Goal: Task Accomplishment & Management: Use online tool/utility

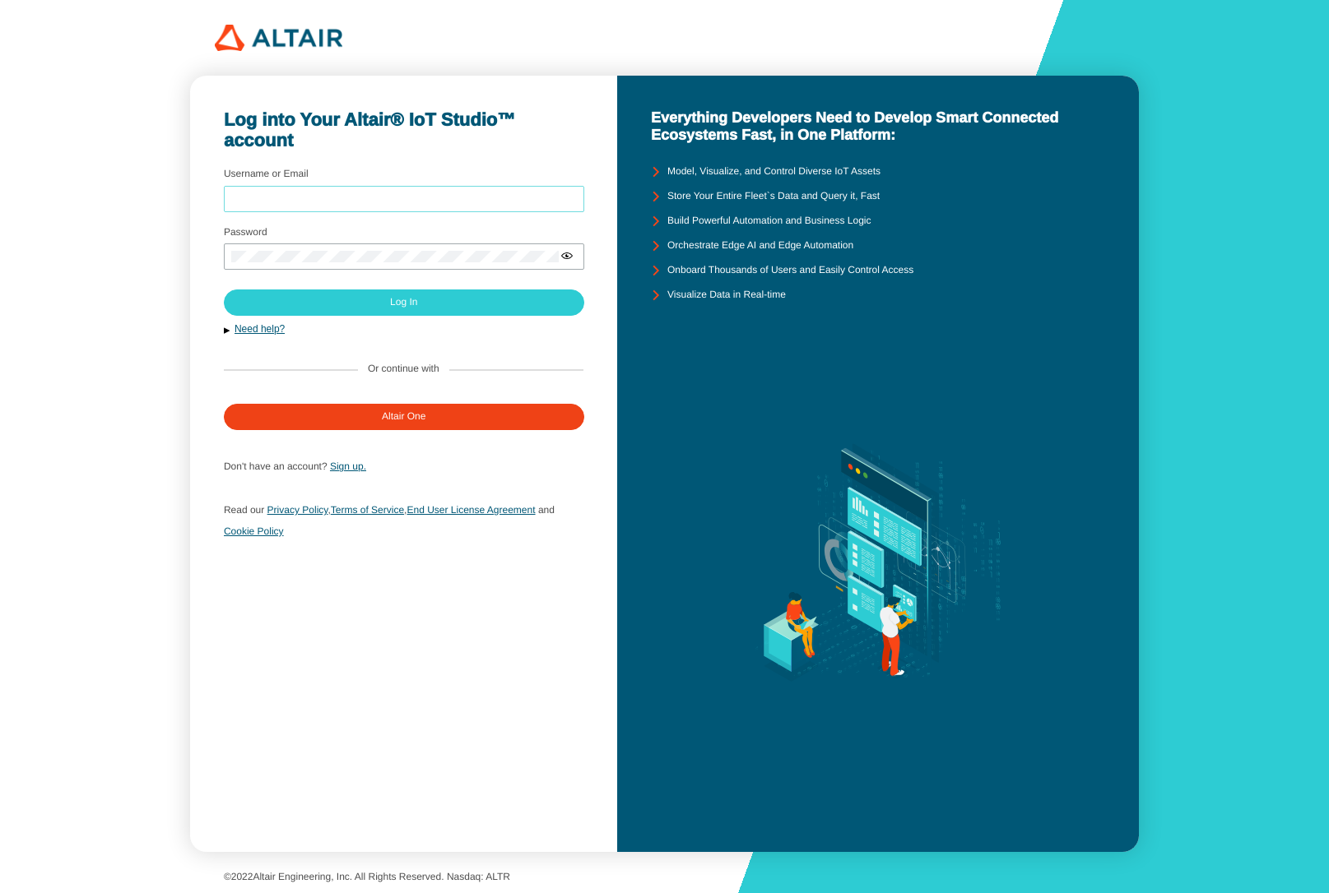
click at [333, 199] on input "Username or Email" at bounding box center [403, 199] width 345 height 12
type input "mschoones"
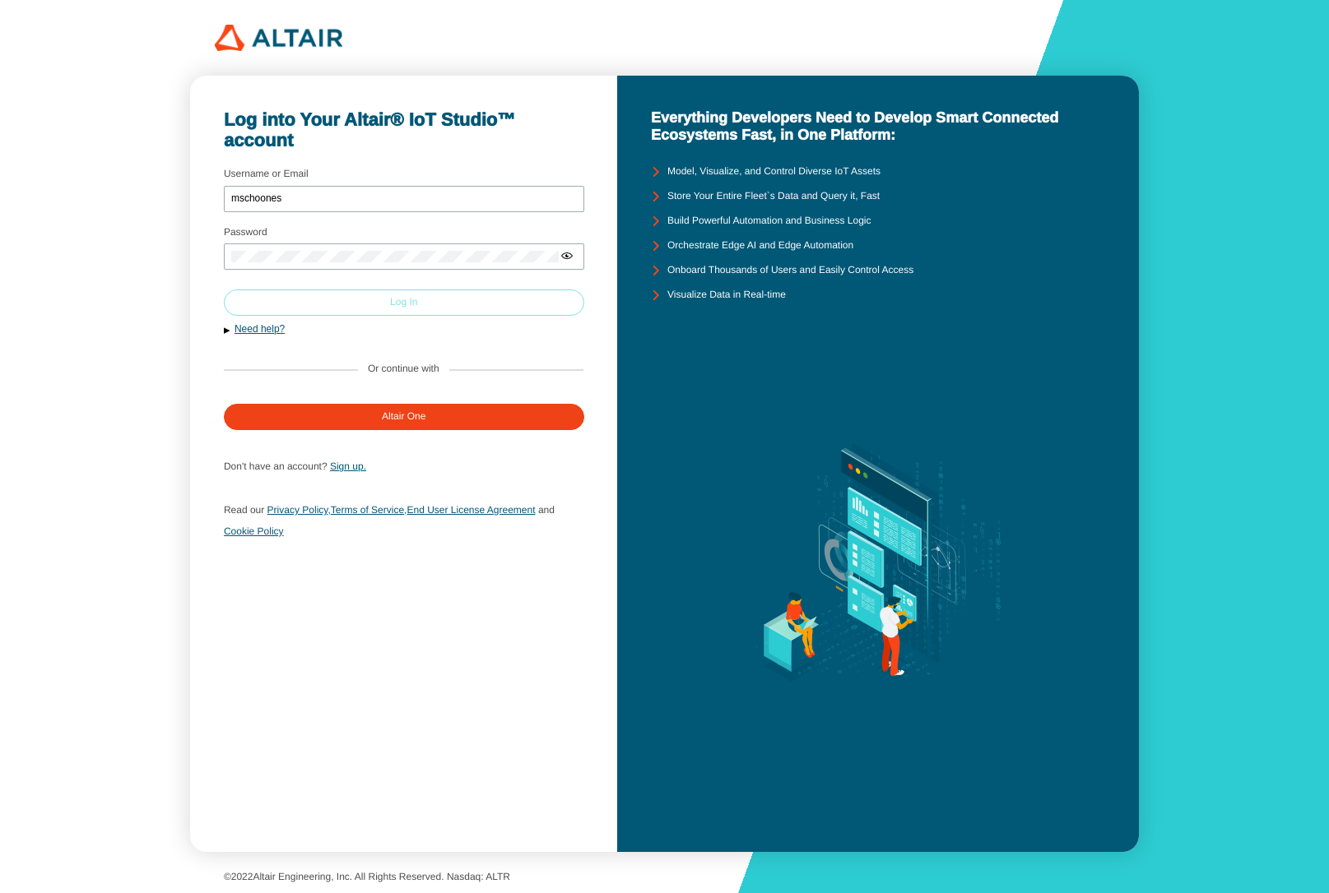
click at [344, 300] on paper-button "Log In" at bounding box center [404, 303] width 360 height 26
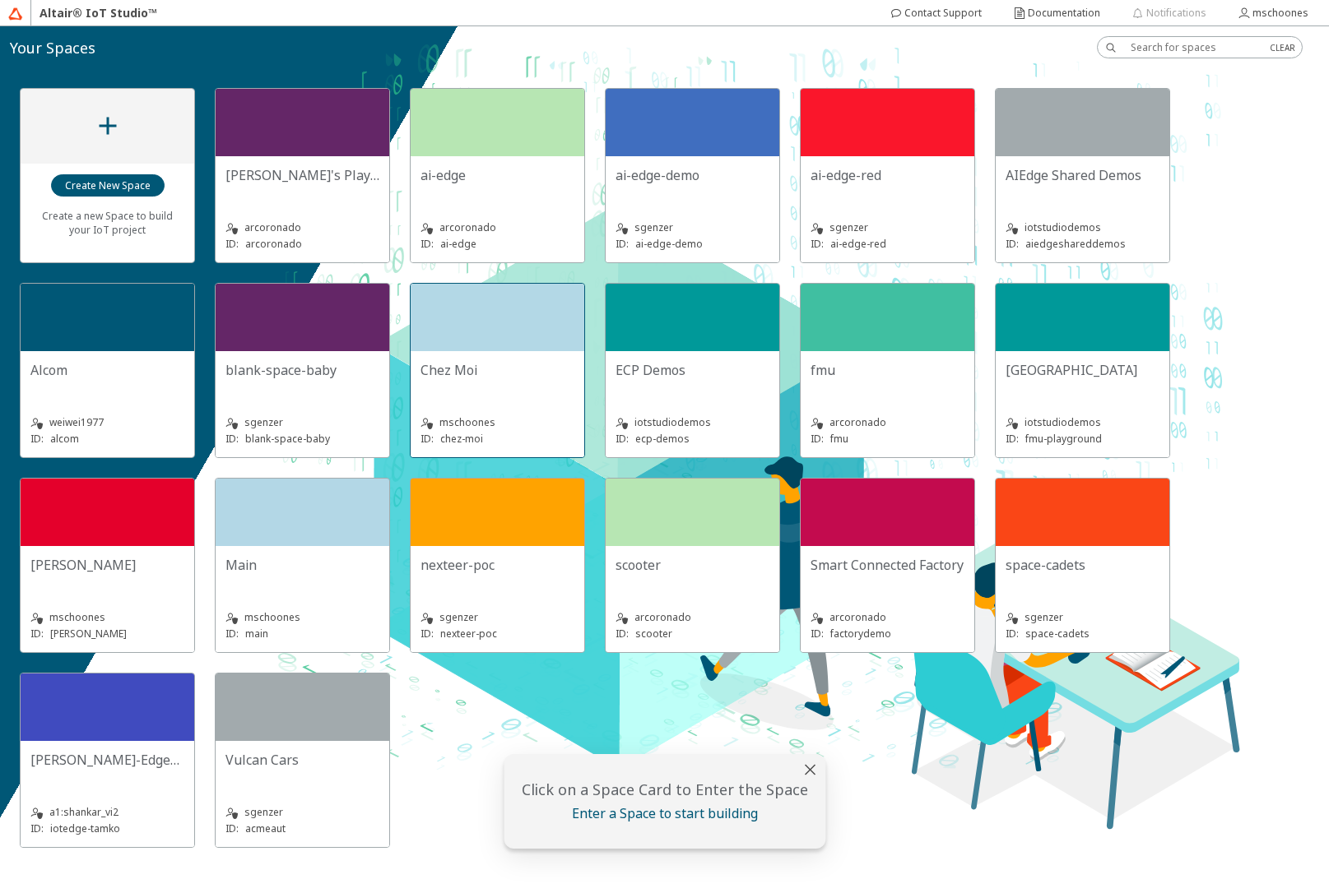
click at [493, 358] on div "Chez Moi mschoones ID: chez-moi" at bounding box center [497, 404] width 174 height 106
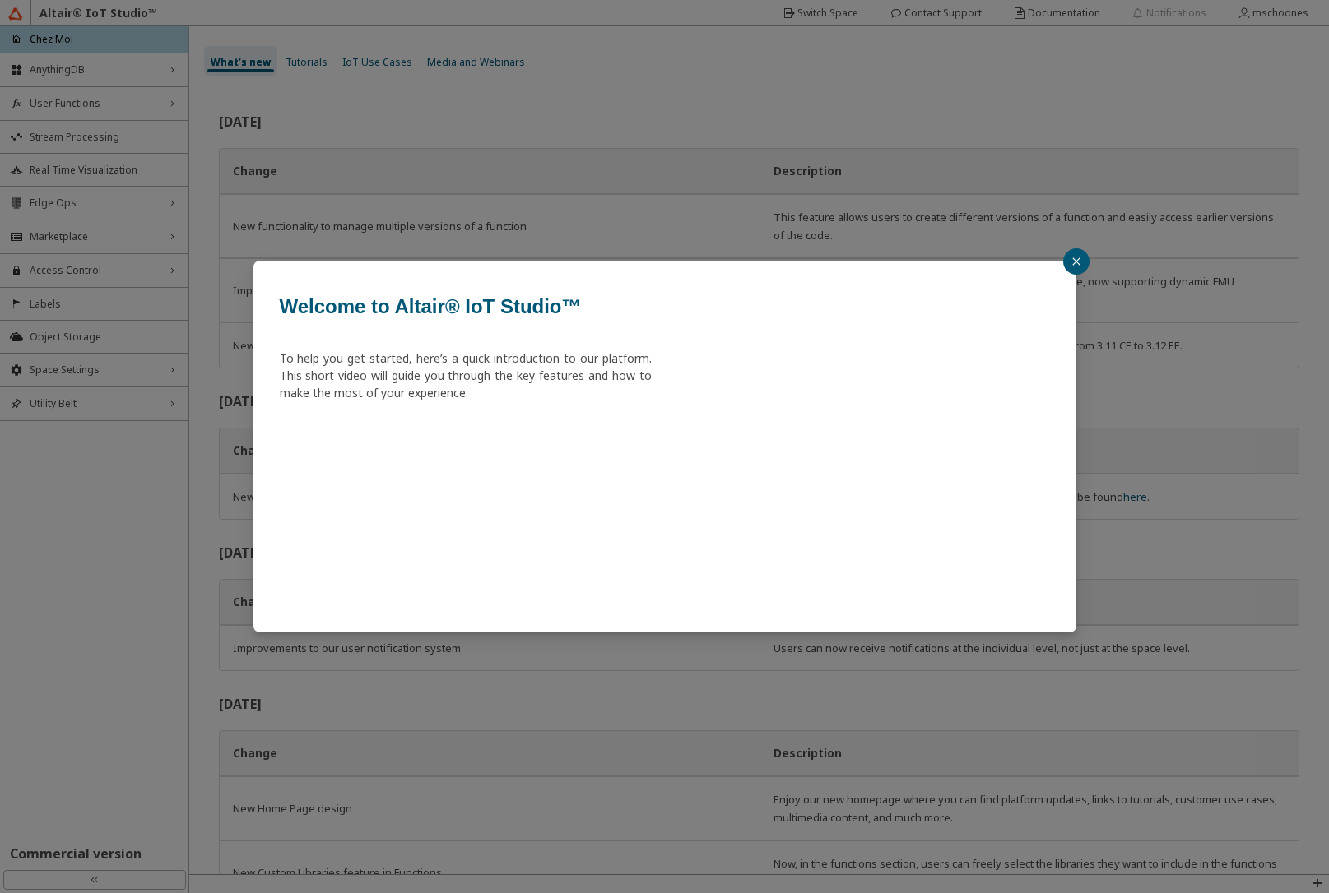
click at [97, 203] on div "Welcome to Altair® IoT Studio™ To help you get started, here’s a quick introduc…" at bounding box center [664, 446] width 1329 height 893
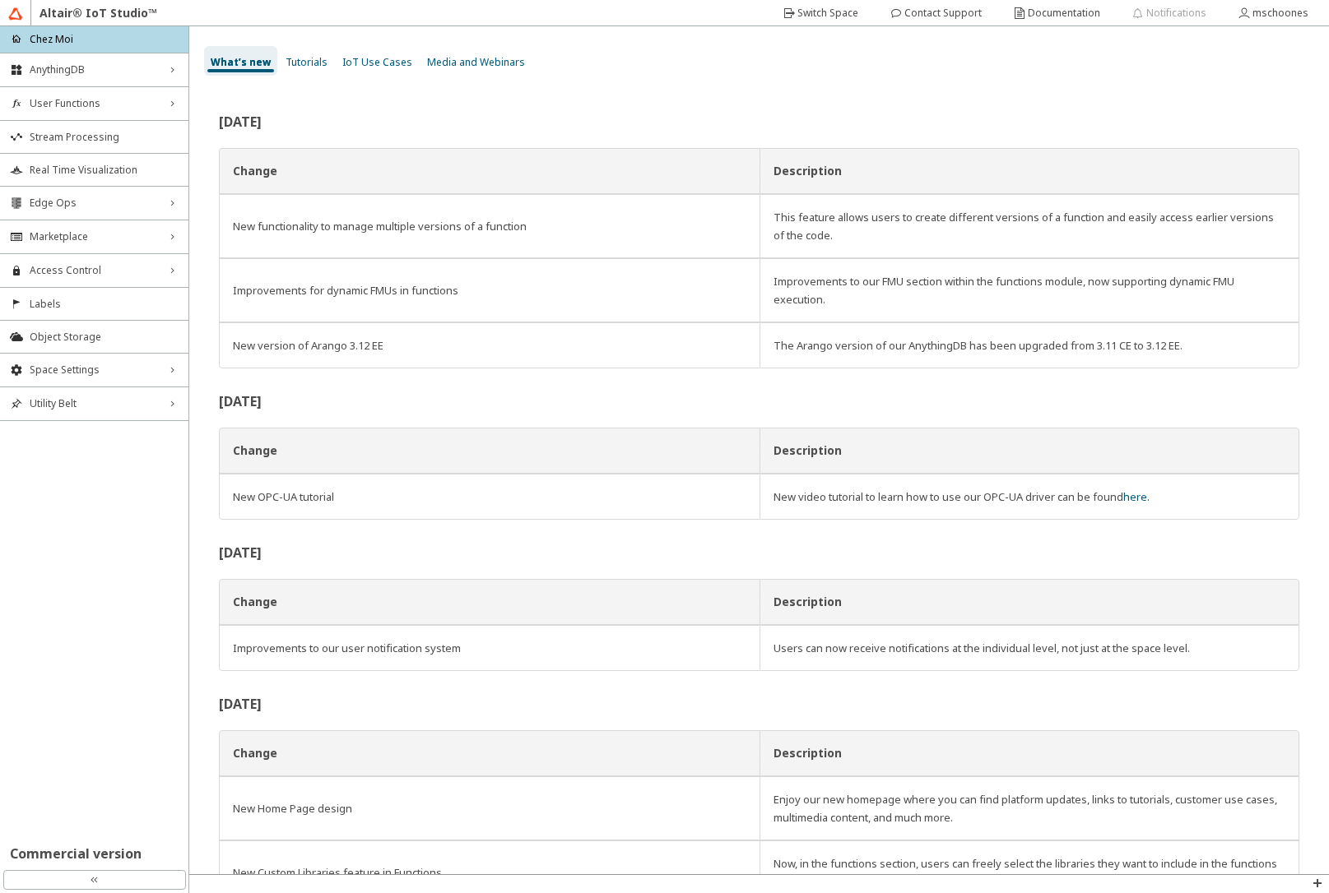
click at [97, 203] on span "Edge Ops" at bounding box center [94, 203] width 129 height 13
click at [88, 239] on span "Fleet Management" at bounding box center [94, 234] width 129 height 13
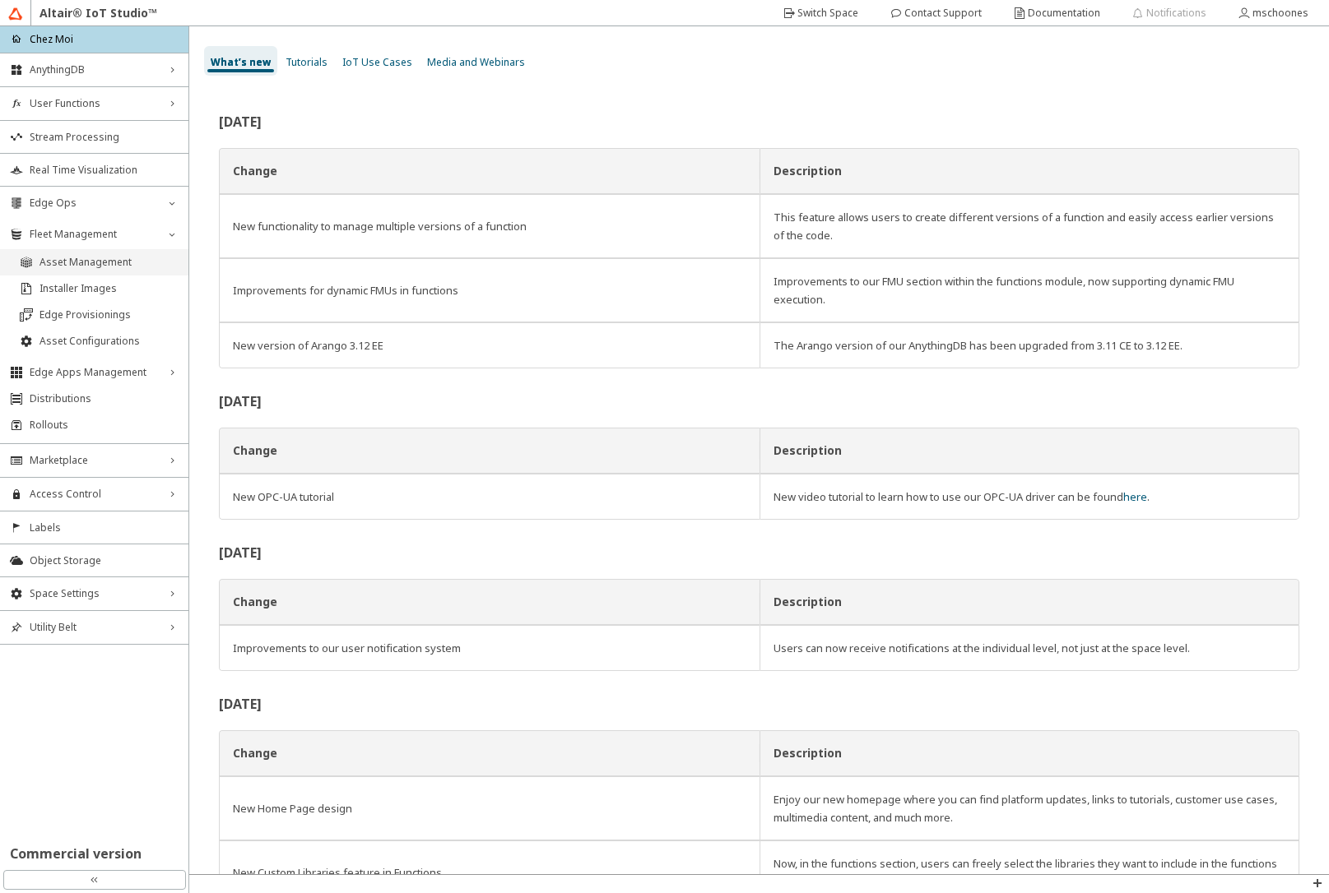
click at [88, 260] on span "Asset Management" at bounding box center [108, 262] width 139 height 13
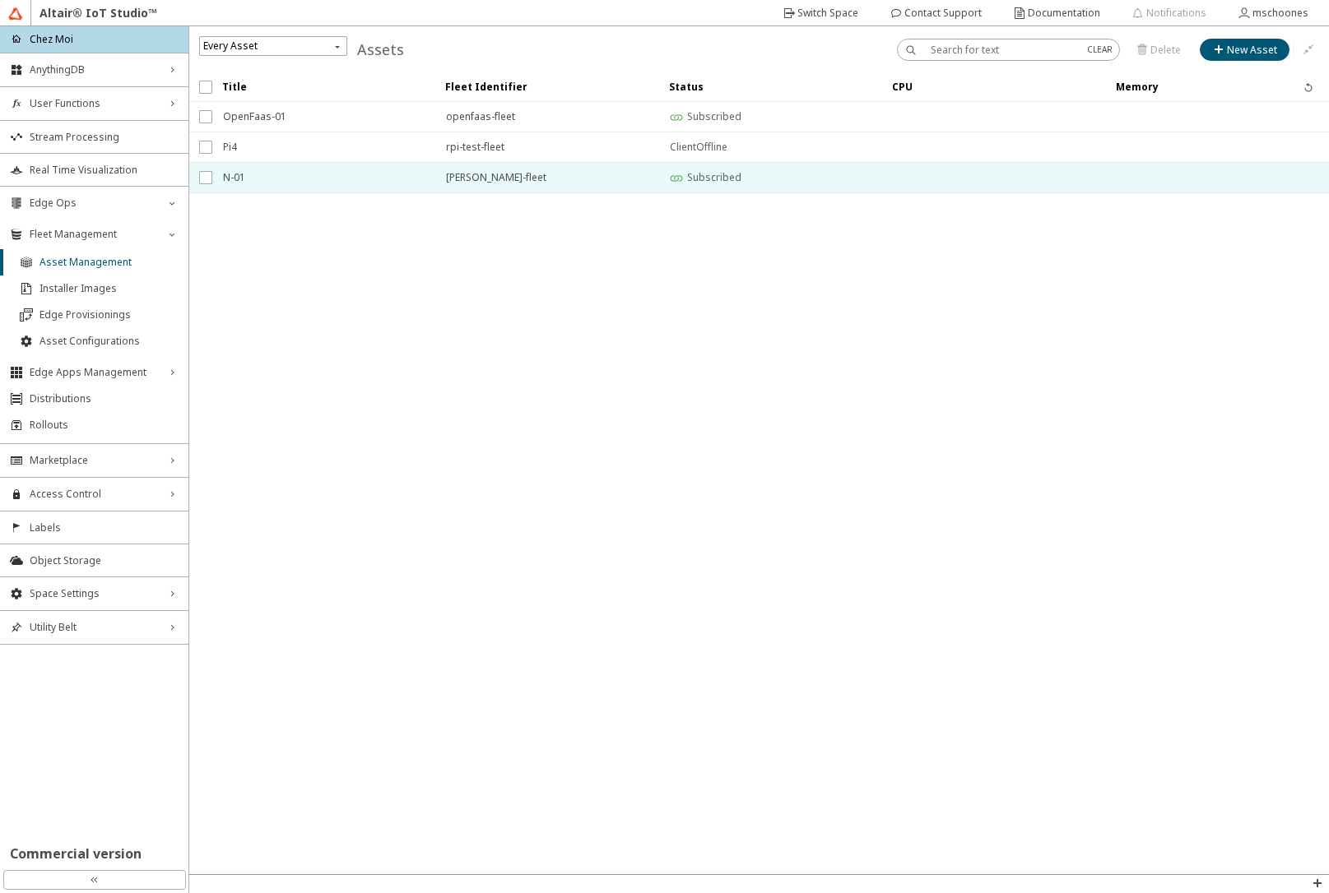
click at [267, 178] on span "N-01" at bounding box center [324, 178] width 202 height 30
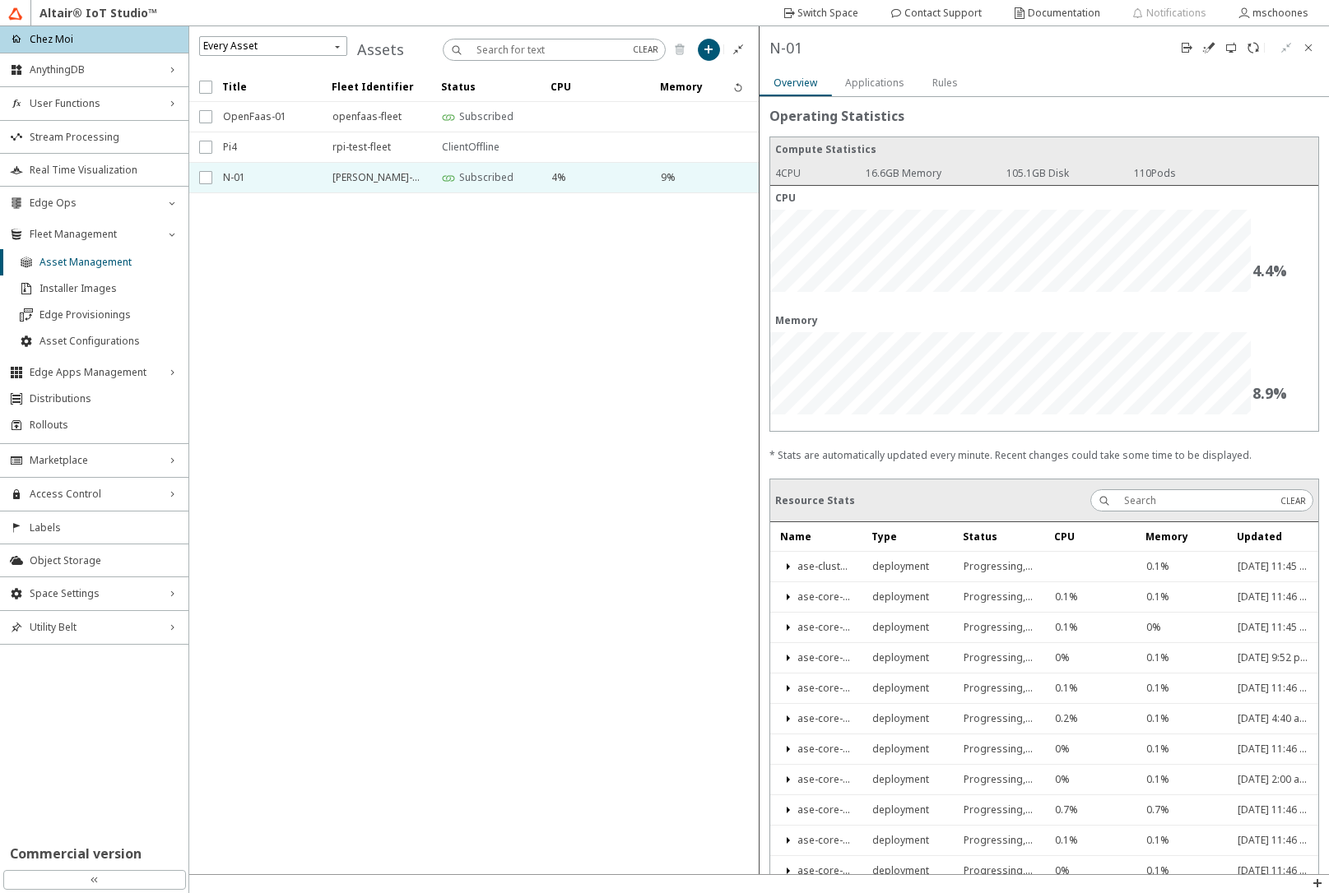
click at [0, 0] on slot "Applications" at bounding box center [0, 0] width 0 height 0
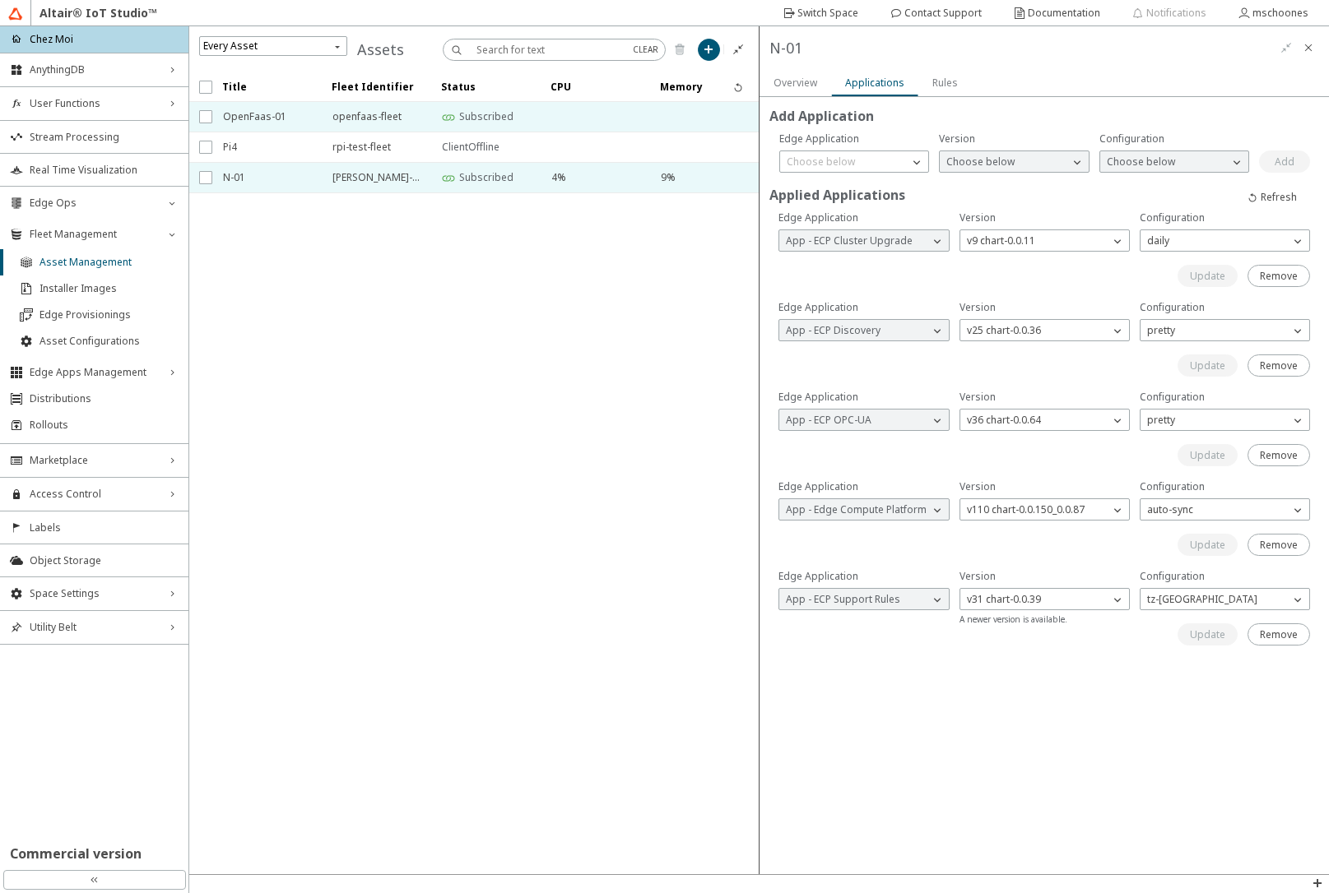
click at [253, 115] on span "OpenFaas-01" at bounding box center [267, 117] width 88 height 30
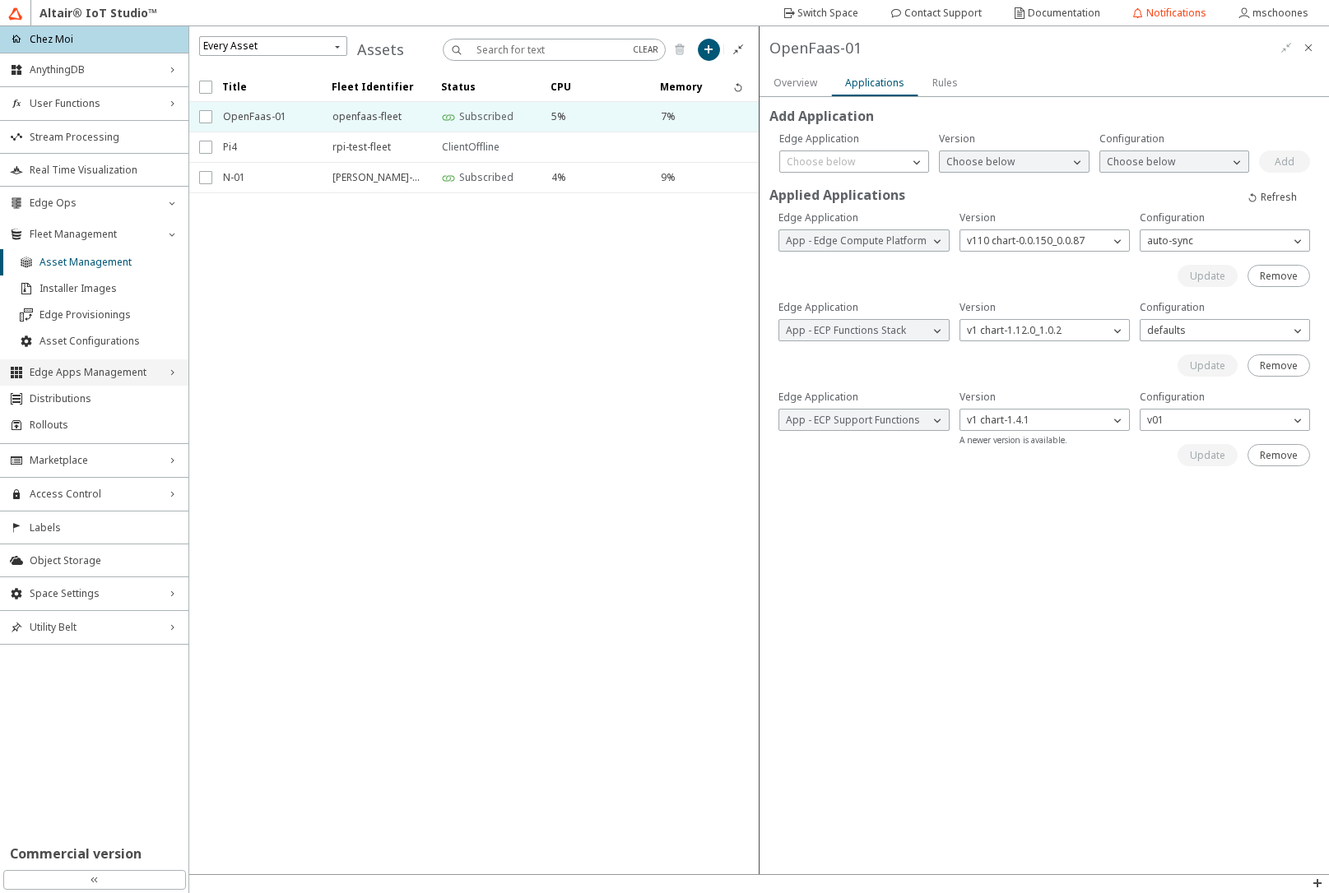
click at [107, 369] on span "Edge Apps Management" at bounding box center [94, 372] width 129 height 13
click at [94, 404] on span "Edge Applications" at bounding box center [108, 400] width 139 height 13
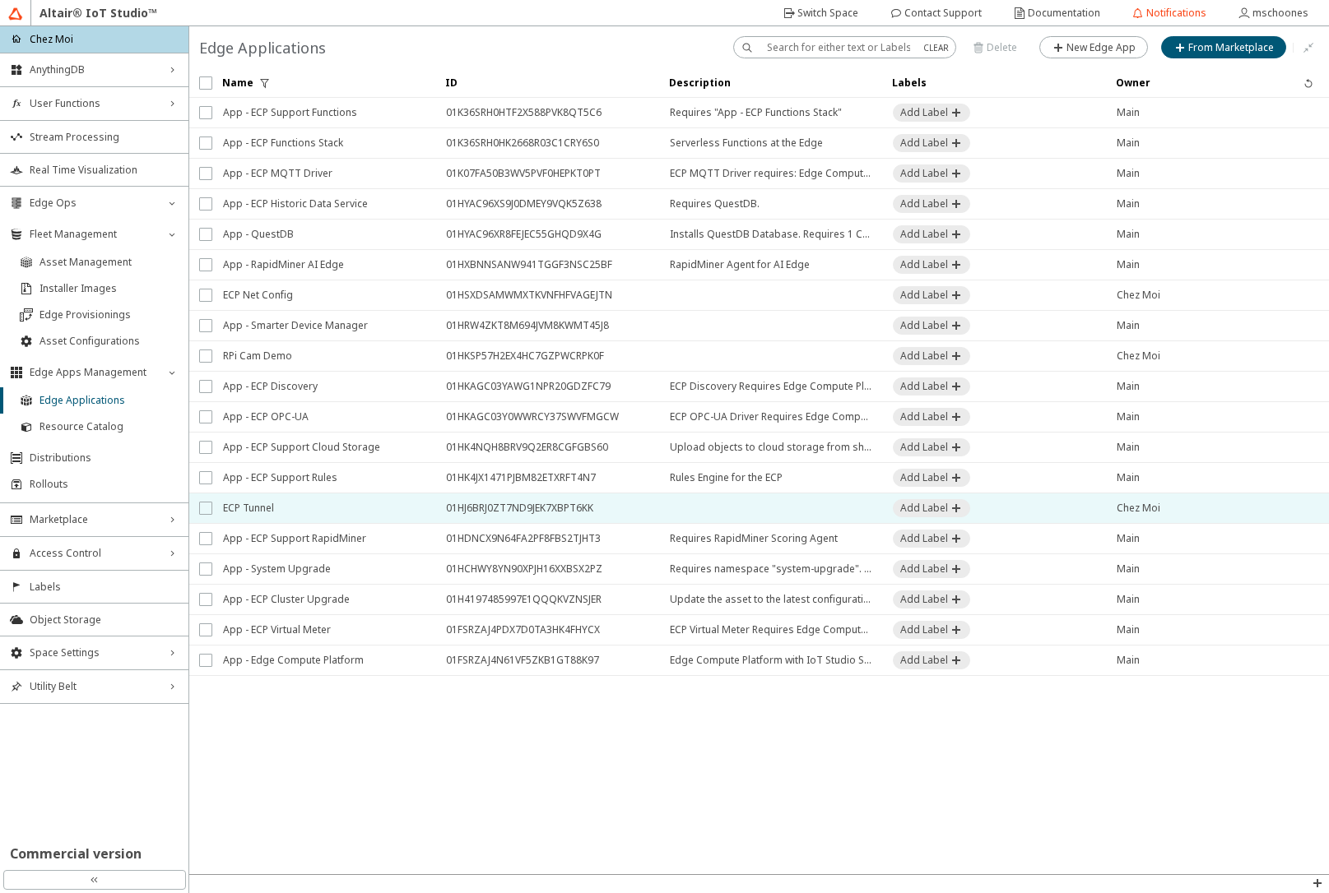
click at [202, 512] on input "checkbox" at bounding box center [204, 508] width 11 height 13
checkbox input "true"
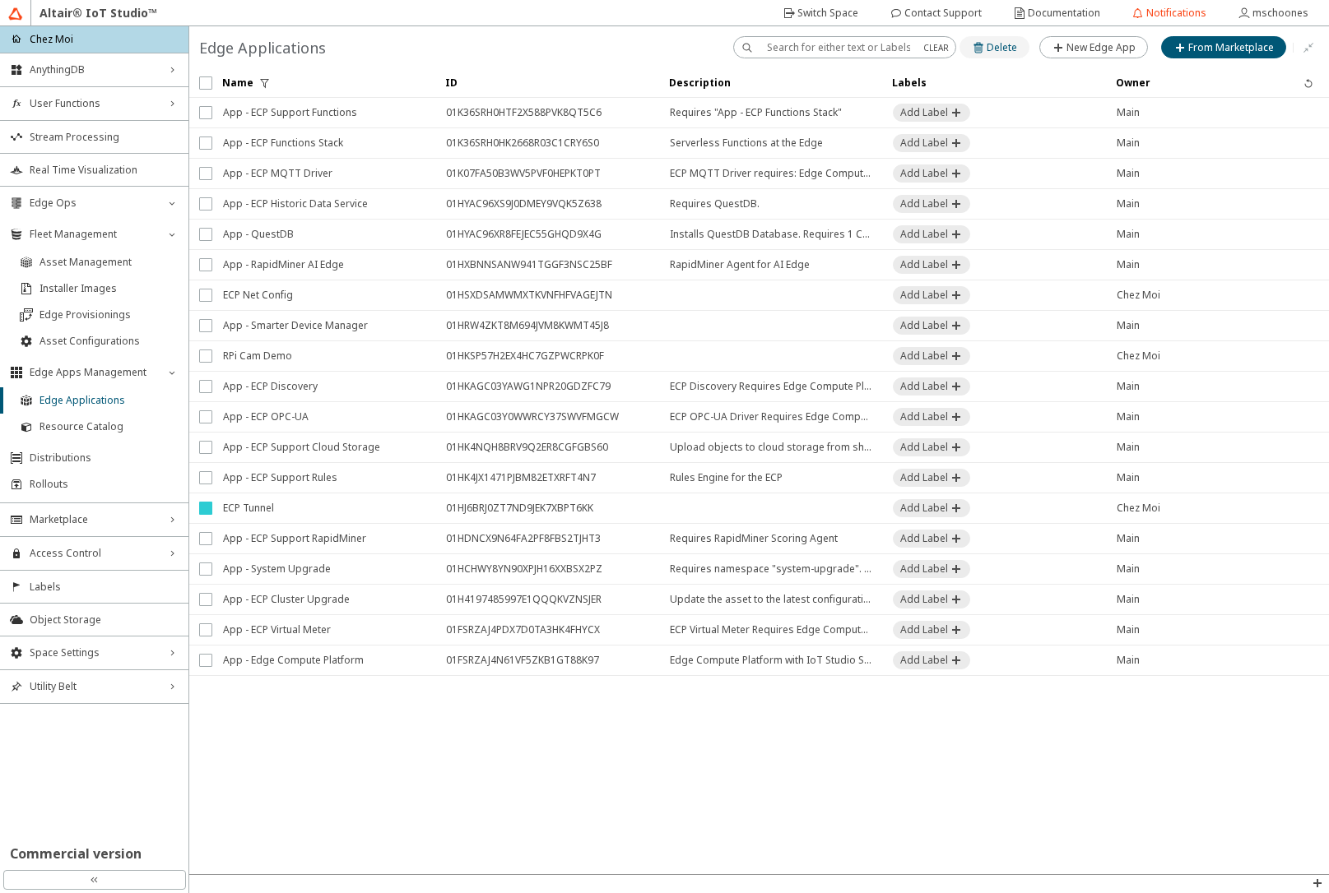
click at [0, 0] on slot "Delete" at bounding box center [0, 0] width 0 height 0
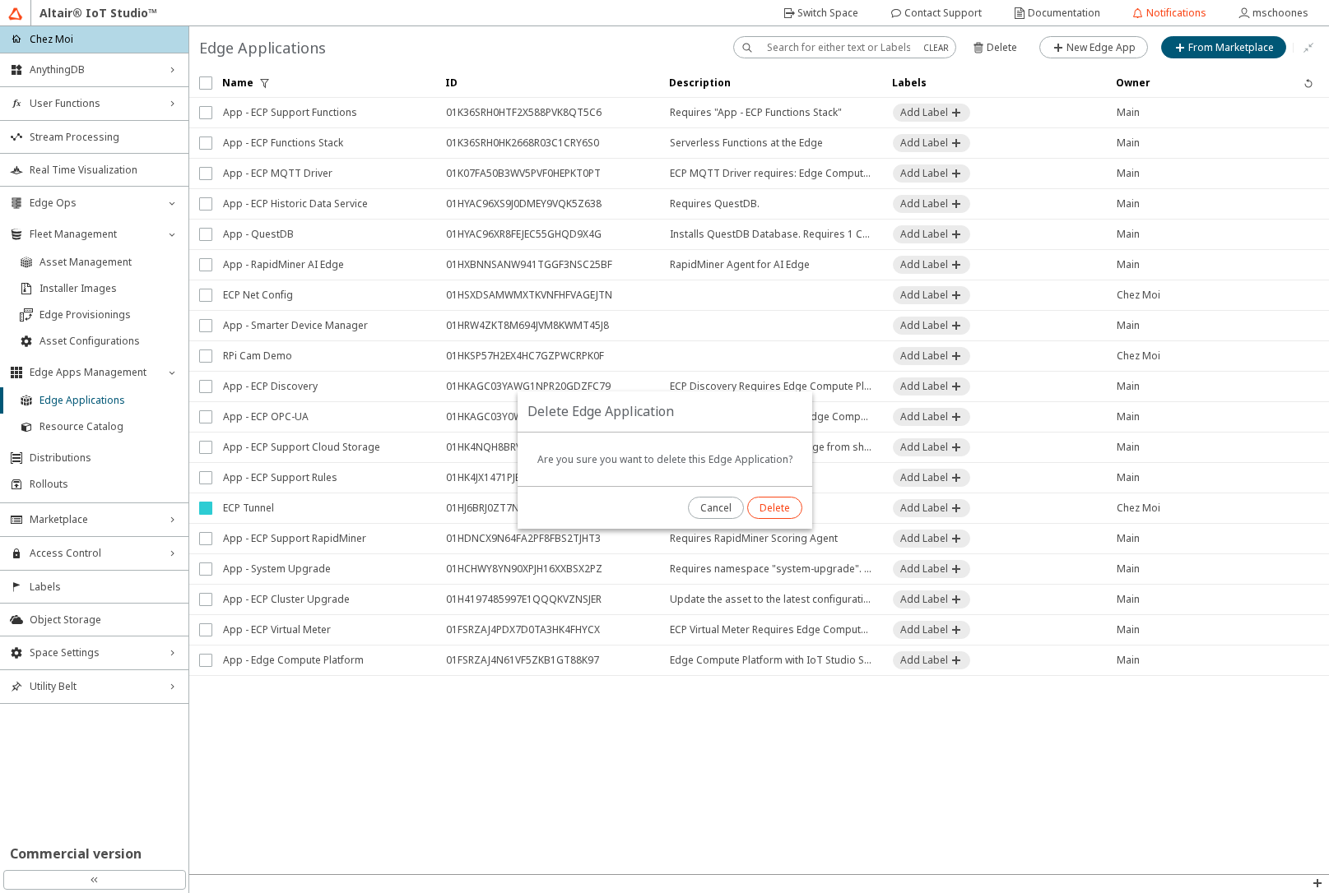
click at [0, 0] on slot "Delete" at bounding box center [0, 0] width 0 height 0
checkbox input "false"
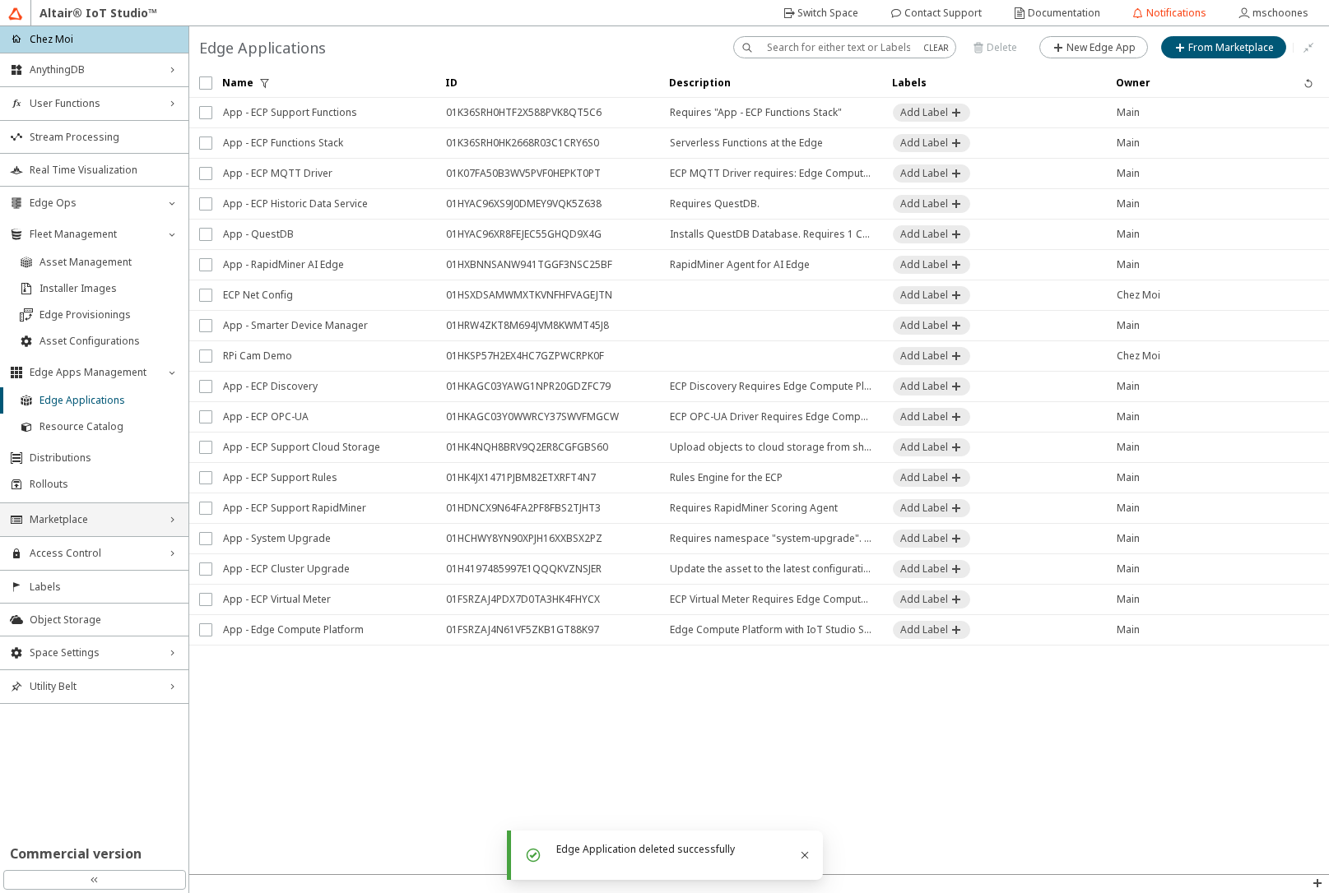
click at [115, 522] on span "Marketplace" at bounding box center [94, 519] width 129 height 13
click at [109, 550] on span "Edge Applications" at bounding box center [104, 551] width 149 height 13
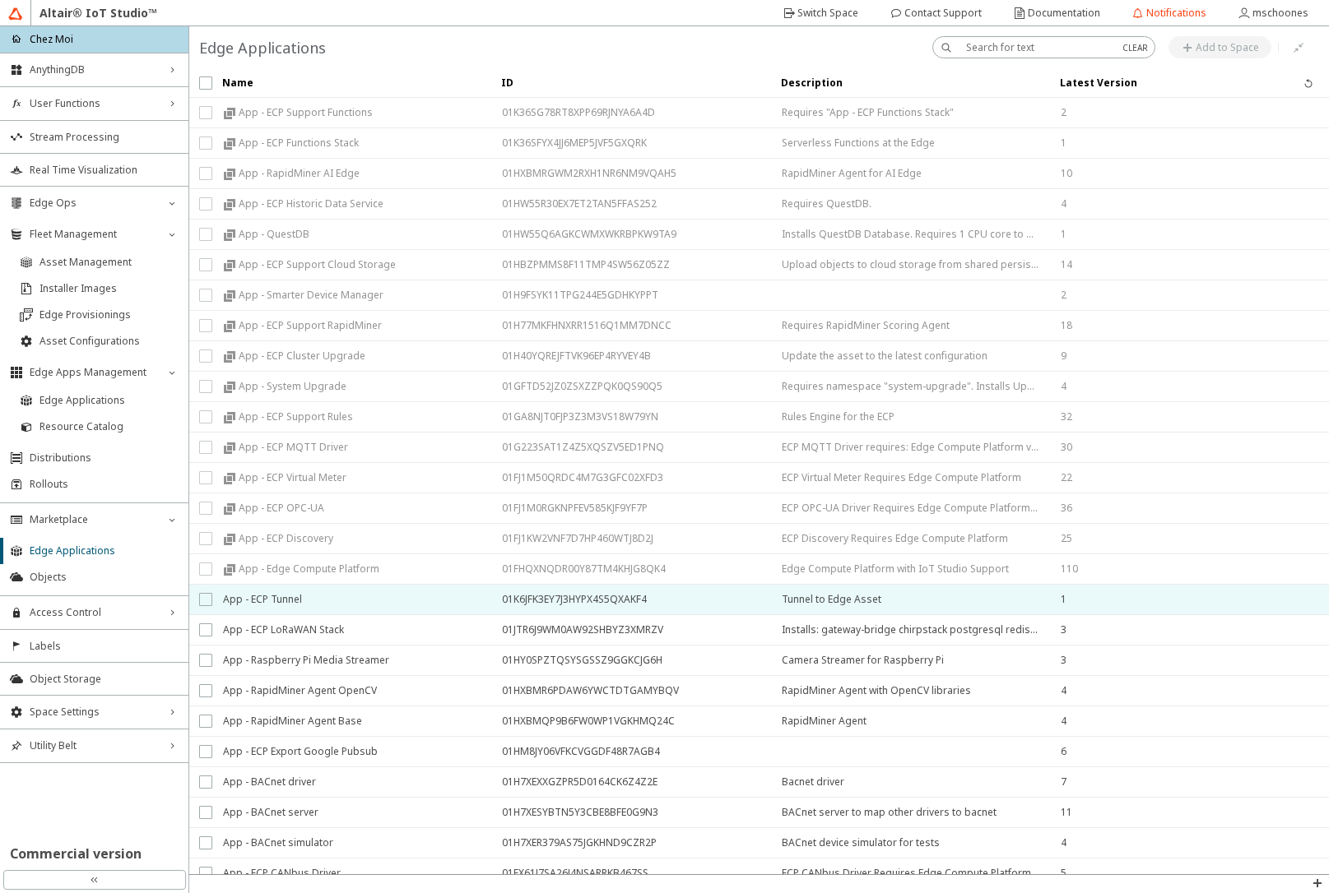
click at [206, 601] on input "checkbox" at bounding box center [204, 599] width 11 height 13
checkbox input "true"
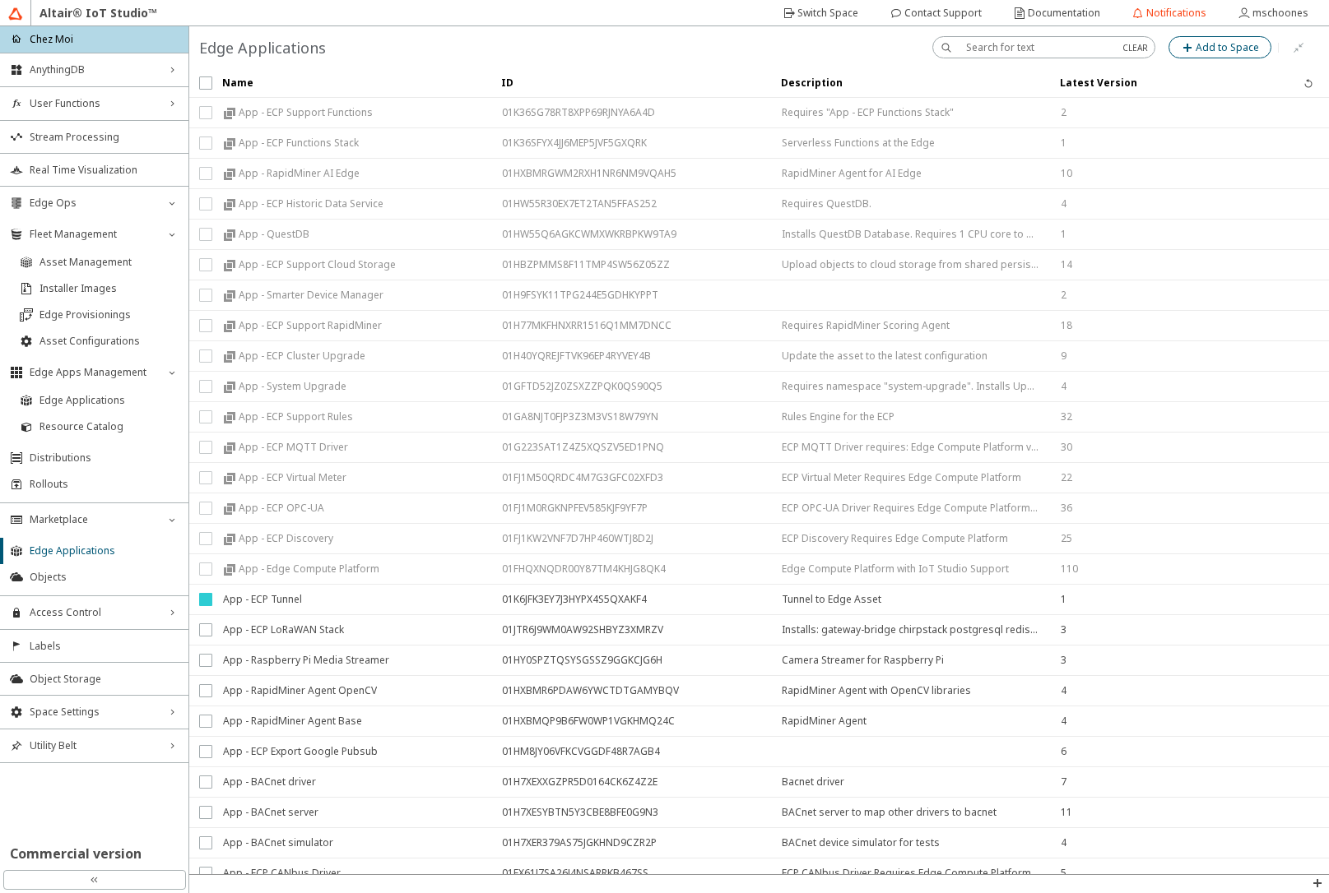
click at [0, 0] on slot "Add to Space" at bounding box center [0, 0] width 0 height 0
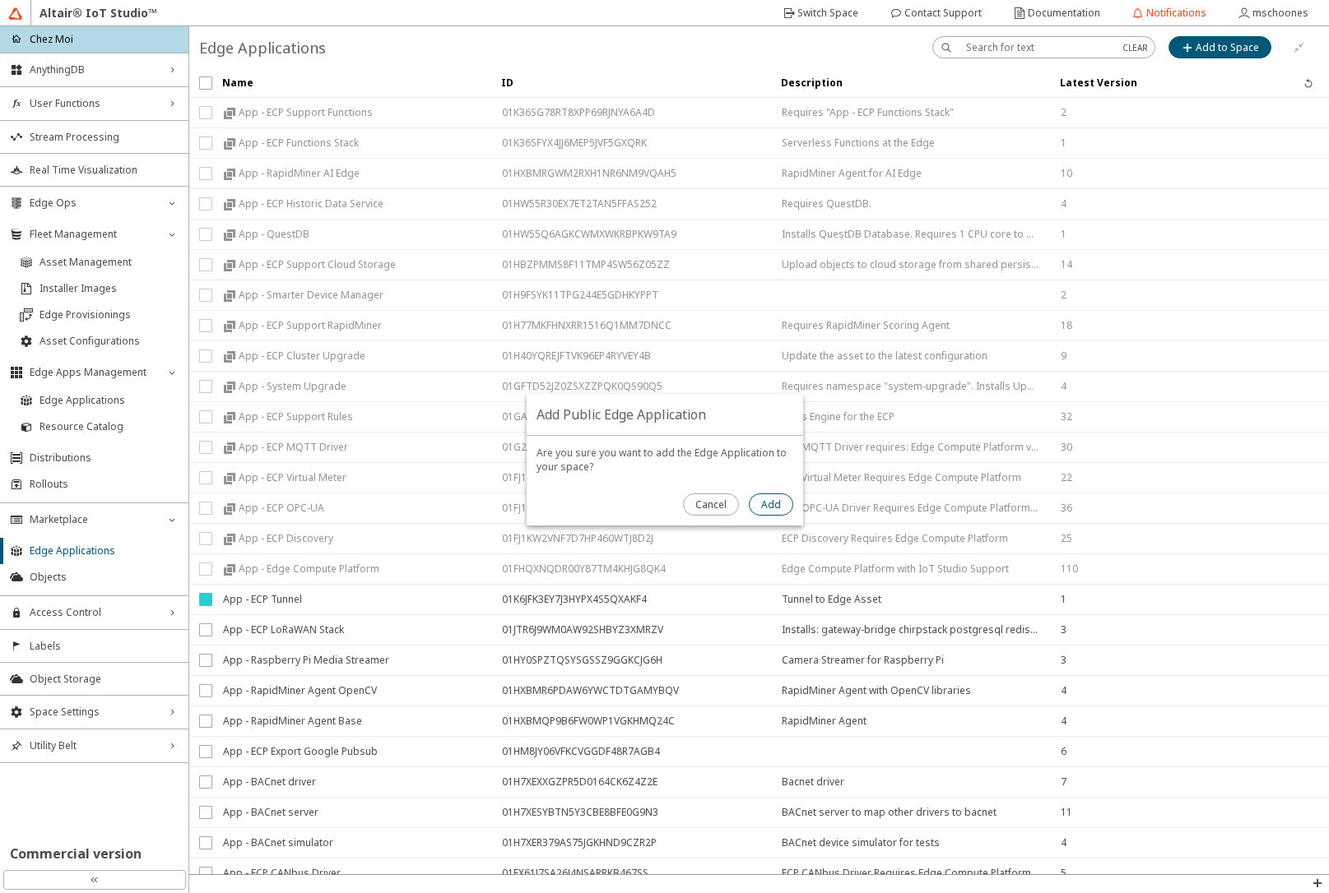
click at [0, 0] on slot "Add" at bounding box center [0, 0] width 0 height 0
checkbox input "false"
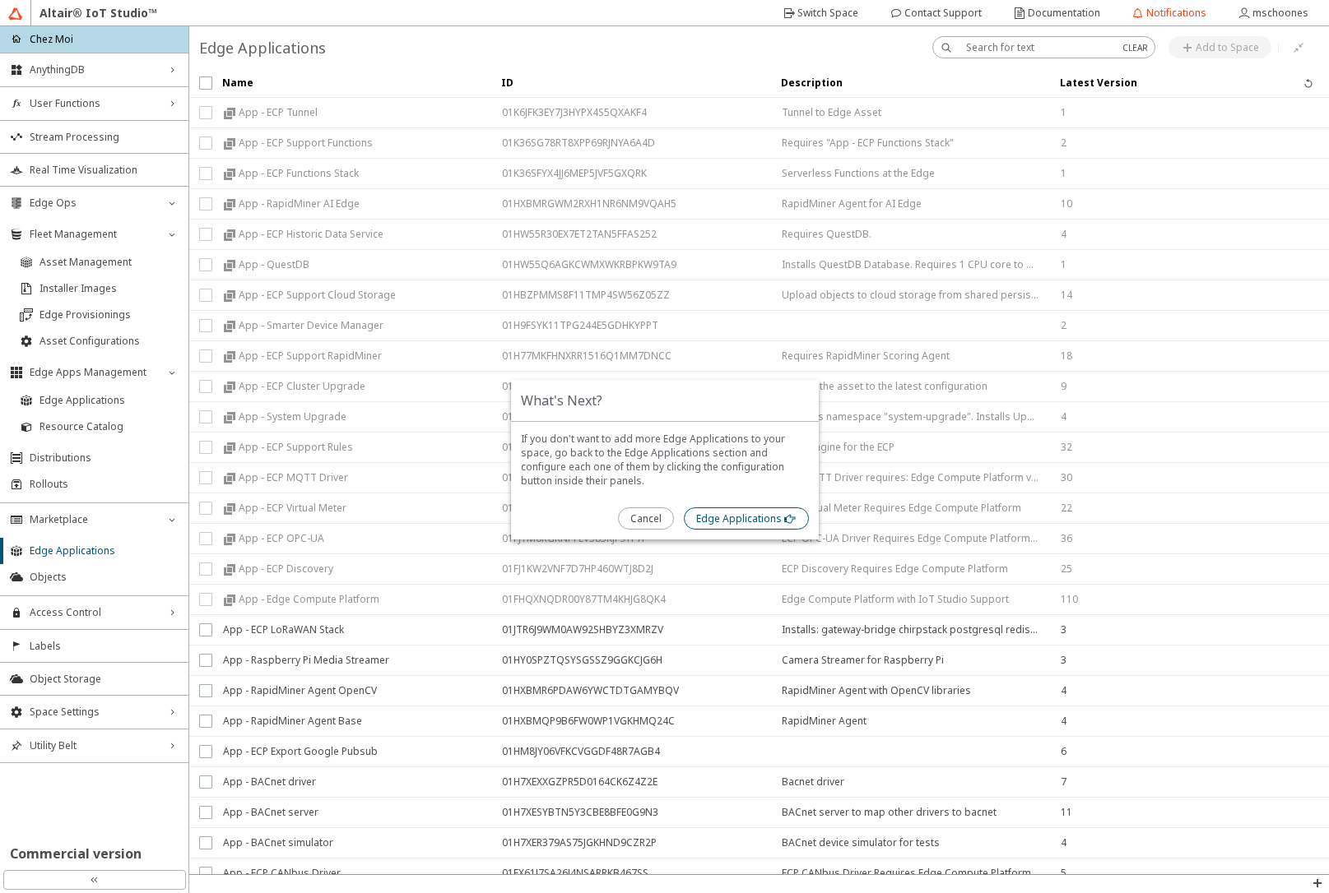
click at [0, 0] on slot "Edge Applications" at bounding box center [0, 0] width 0 height 0
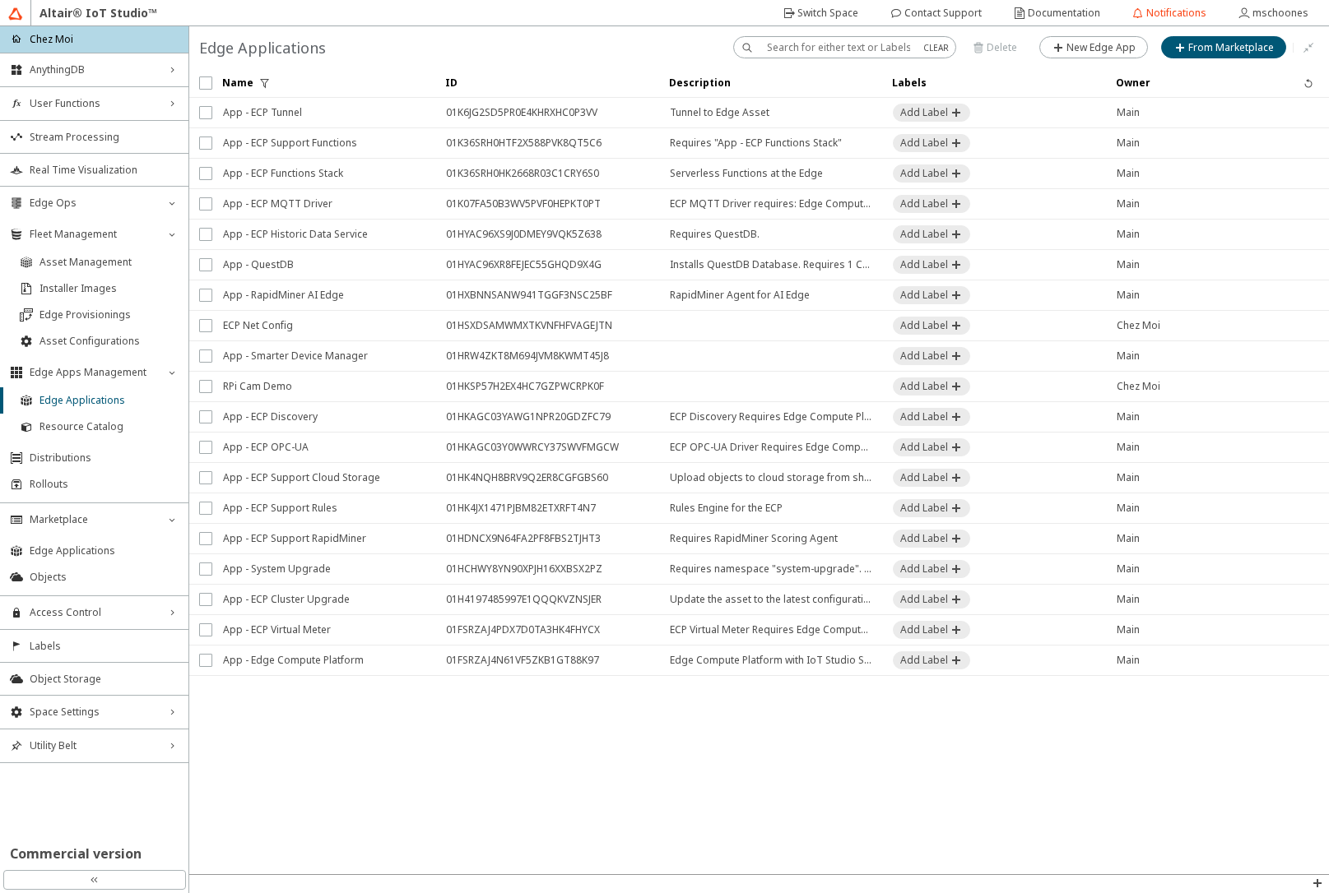
click at [278, 112] on span "App - ECP Tunnel" at bounding box center [324, 113] width 202 height 30
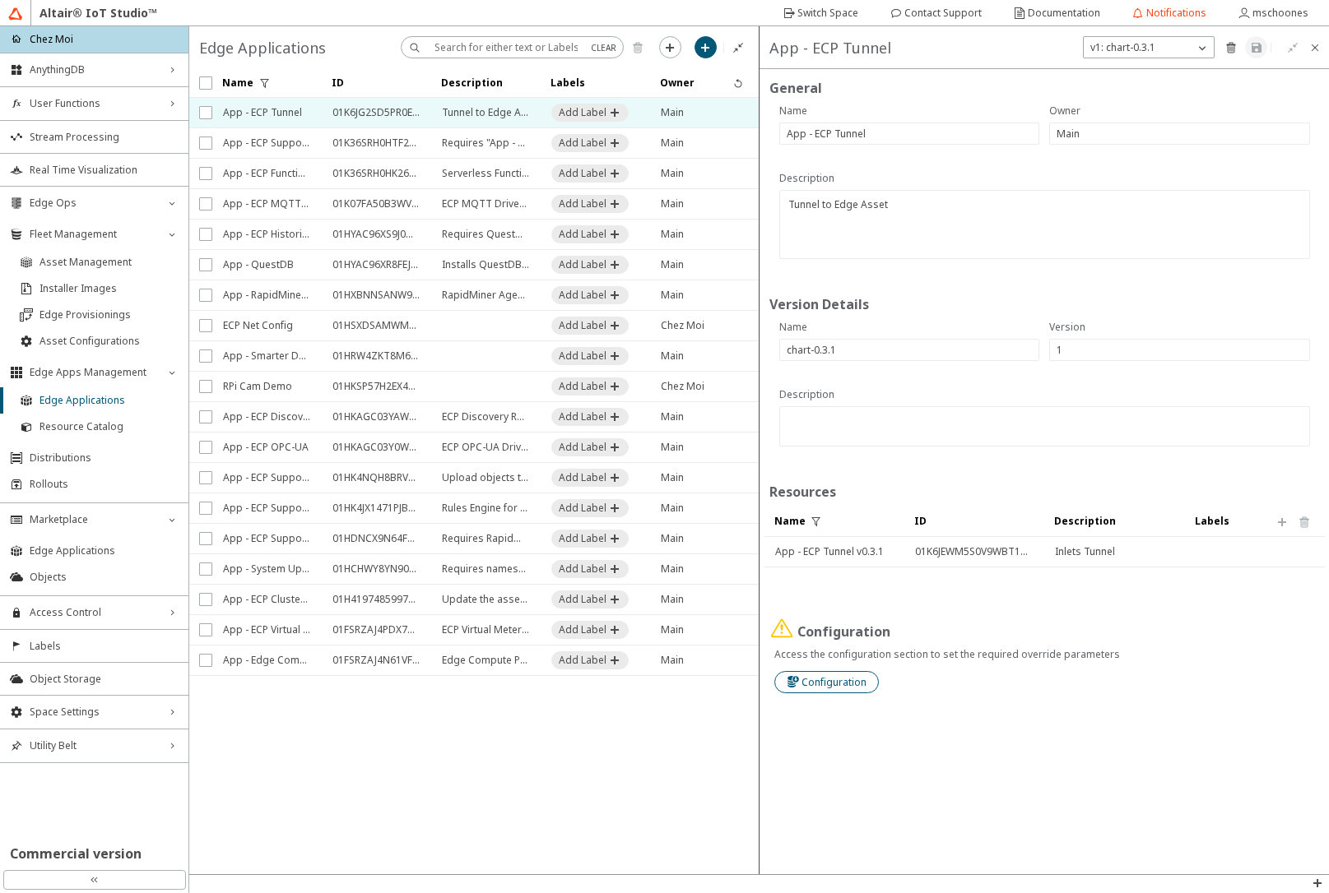
click at [0, 0] on slot "Configuration" at bounding box center [0, 0] width 0 height 0
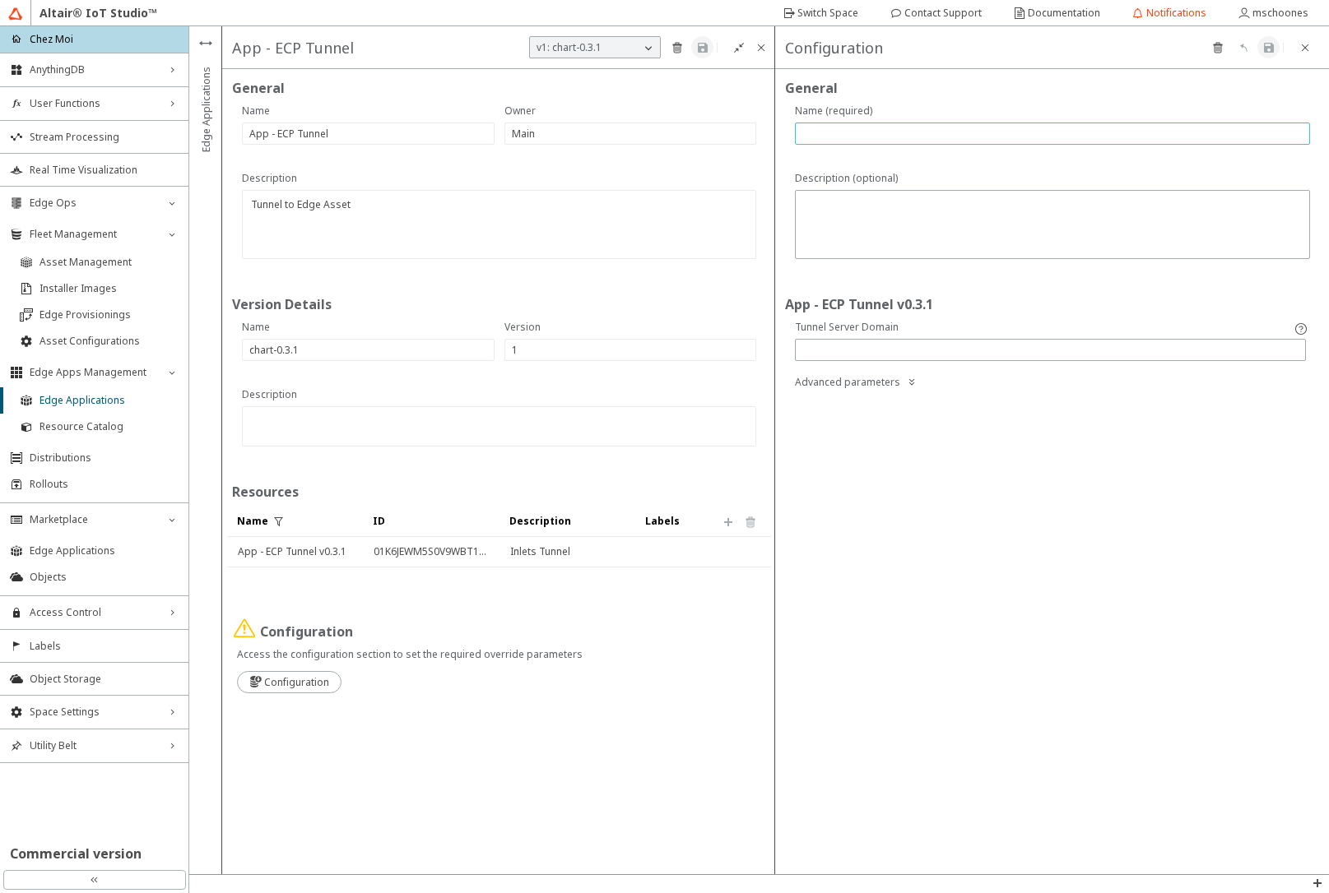
click at [891, 132] on input "text" at bounding box center [1052, 134] width 500 height 14
type input "defaults"
click at [1272, 54] on paper-button at bounding box center [1268, 47] width 22 height 22
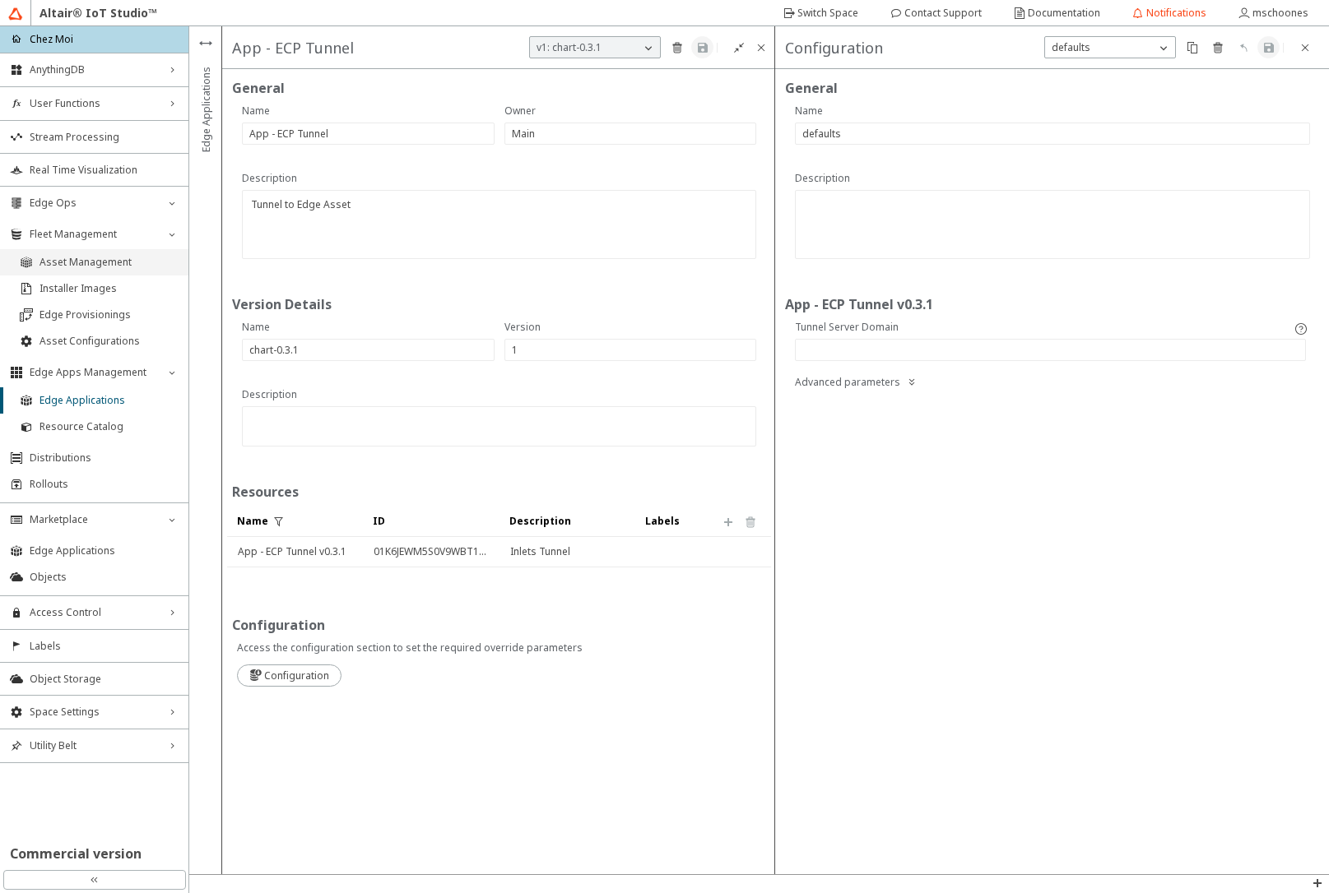
click at [85, 265] on span "Asset Management" at bounding box center [108, 262] width 139 height 13
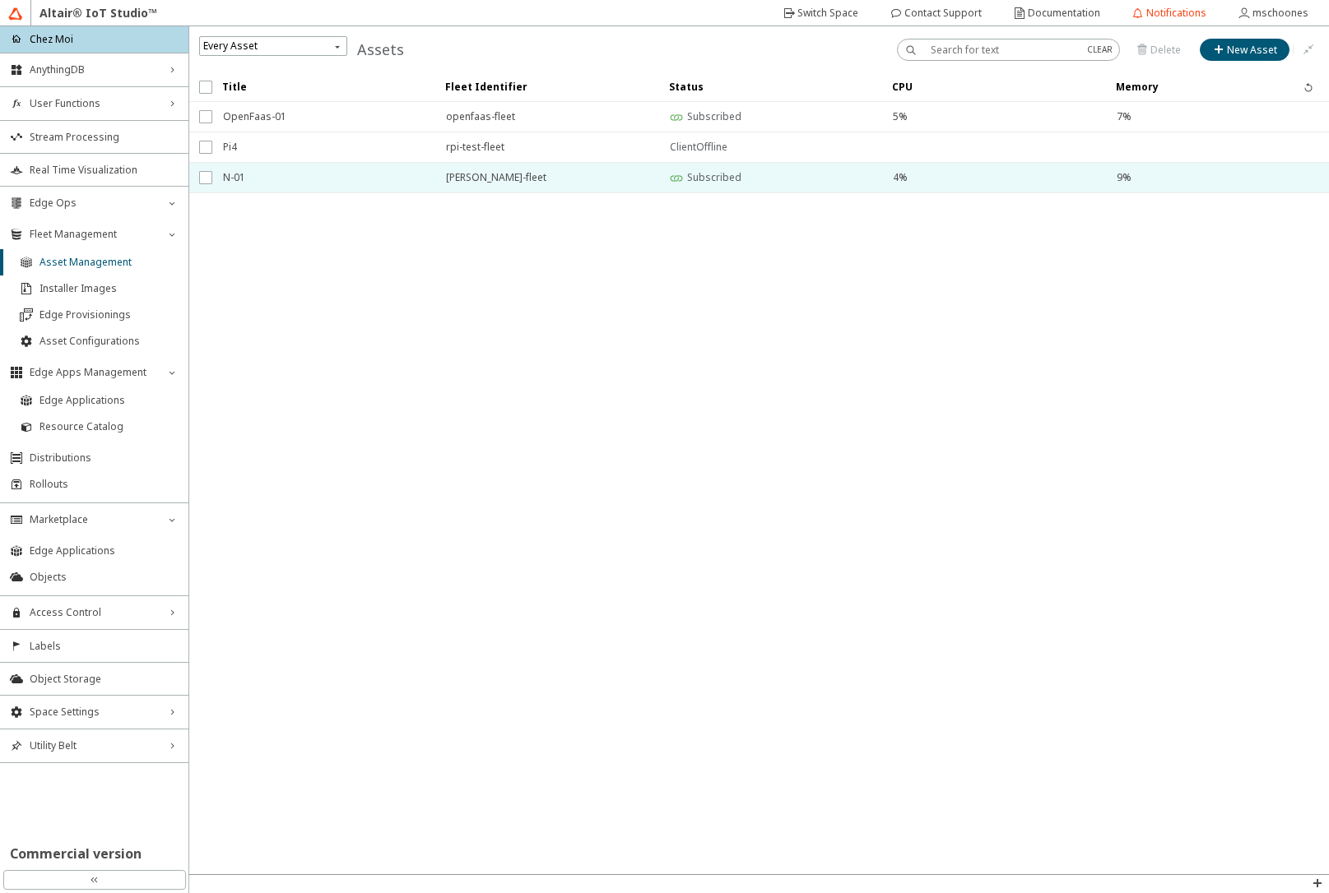
click at [259, 175] on span "N-01" at bounding box center [324, 178] width 202 height 30
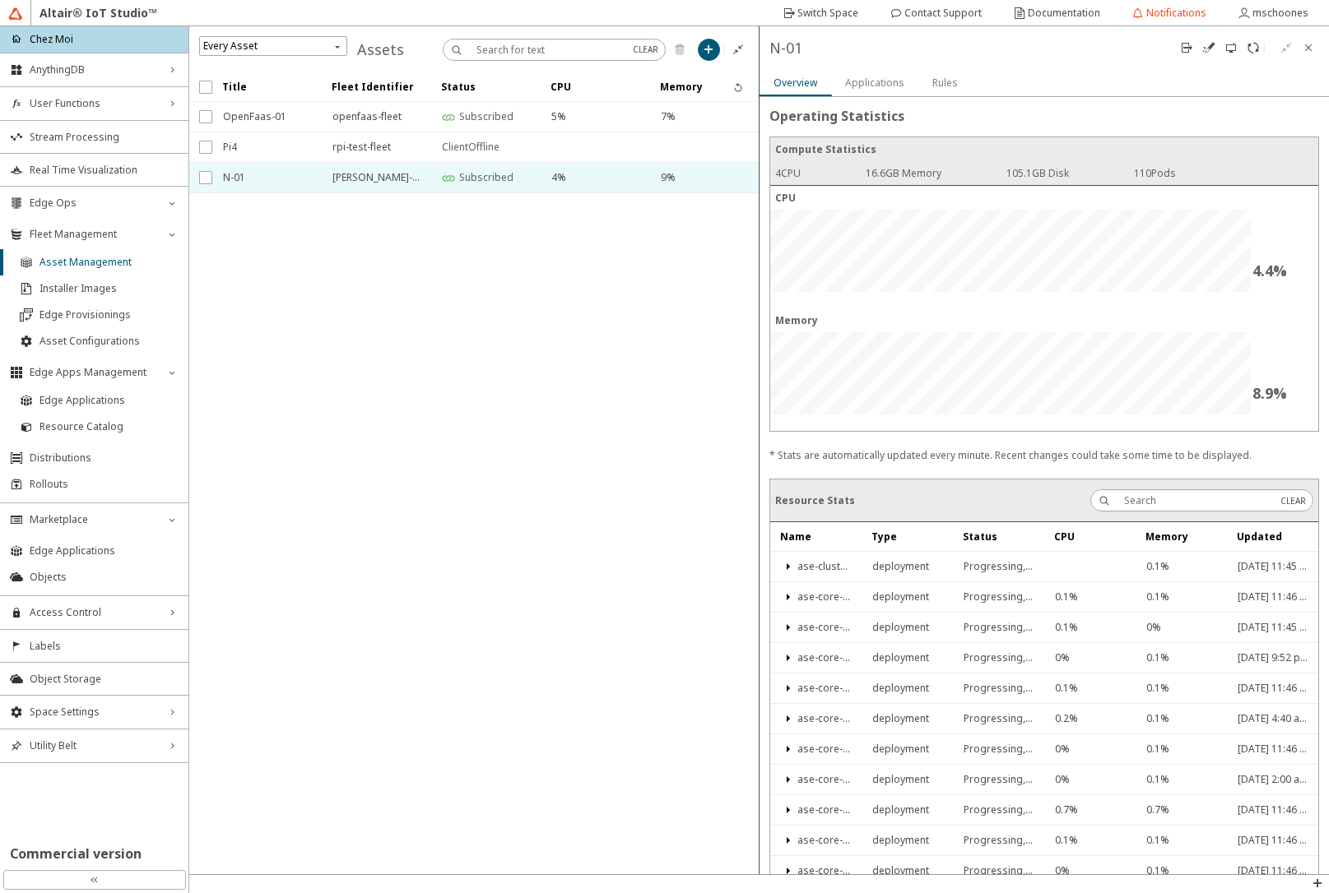
click at [0, 0] on slot "Applications" at bounding box center [0, 0] width 0 height 0
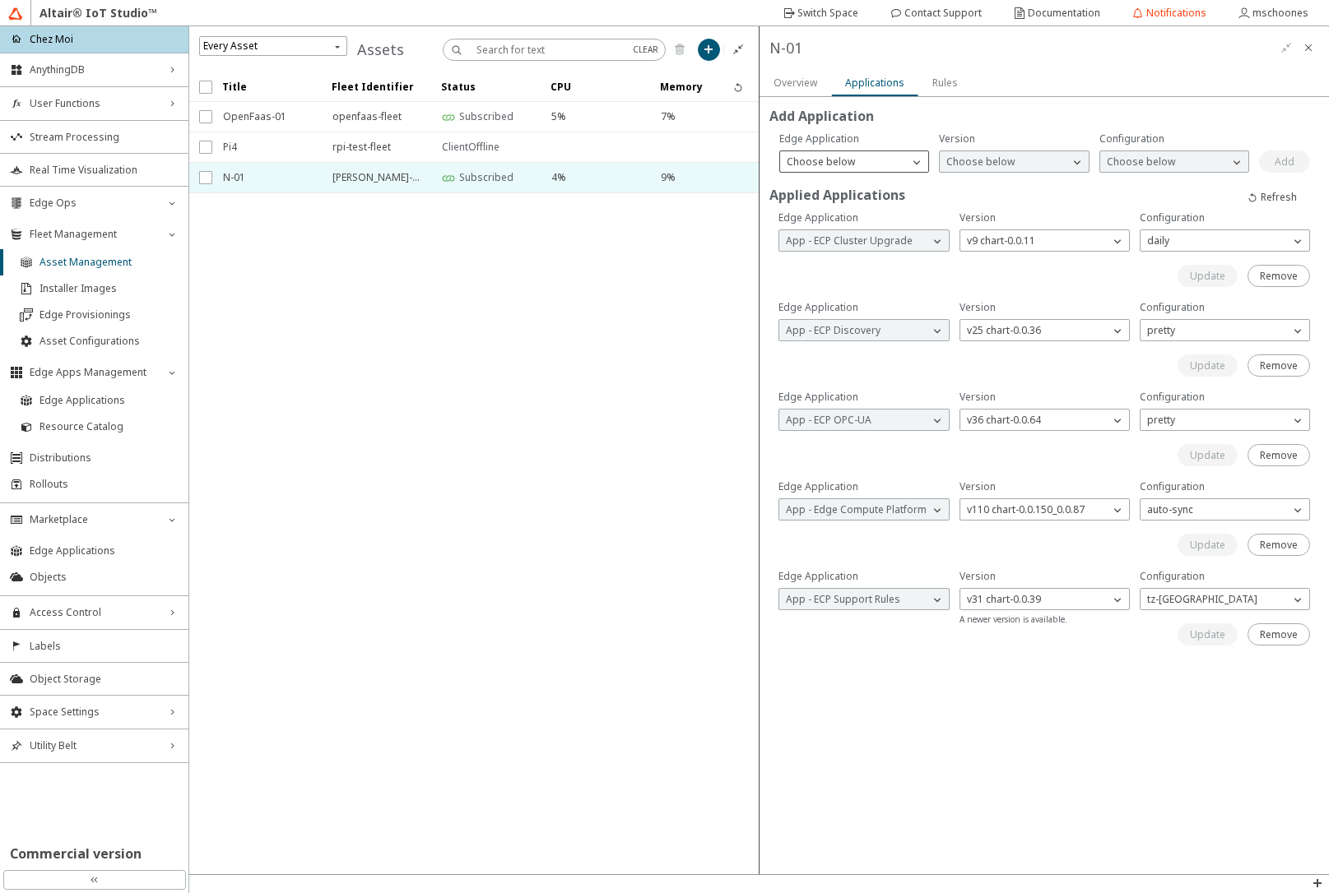
click at [902, 160] on div "Choose below" at bounding box center [844, 162] width 129 height 16
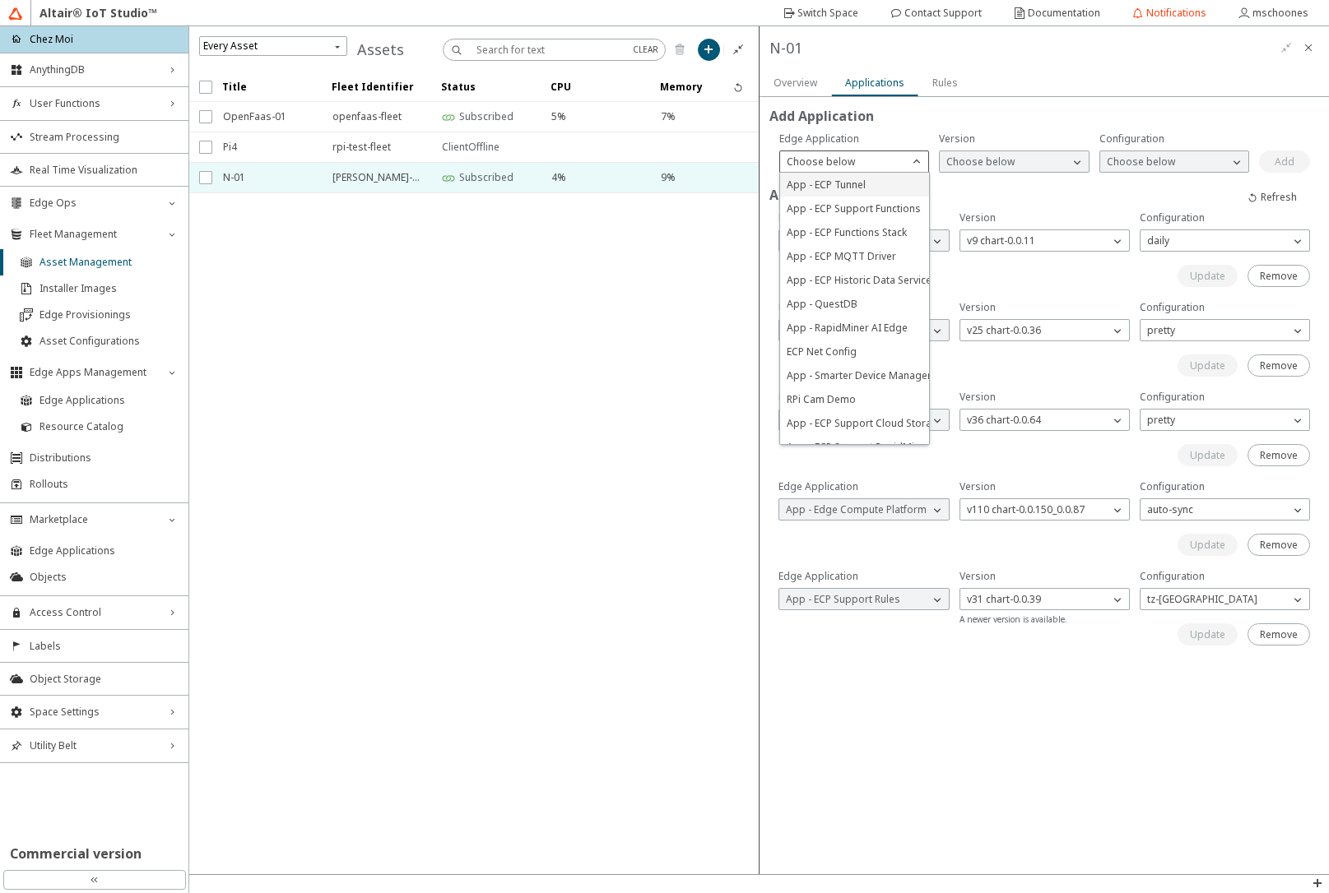
click at [885, 191] on p "App - ECP Tunnel" at bounding box center [854, 185] width 149 height 14
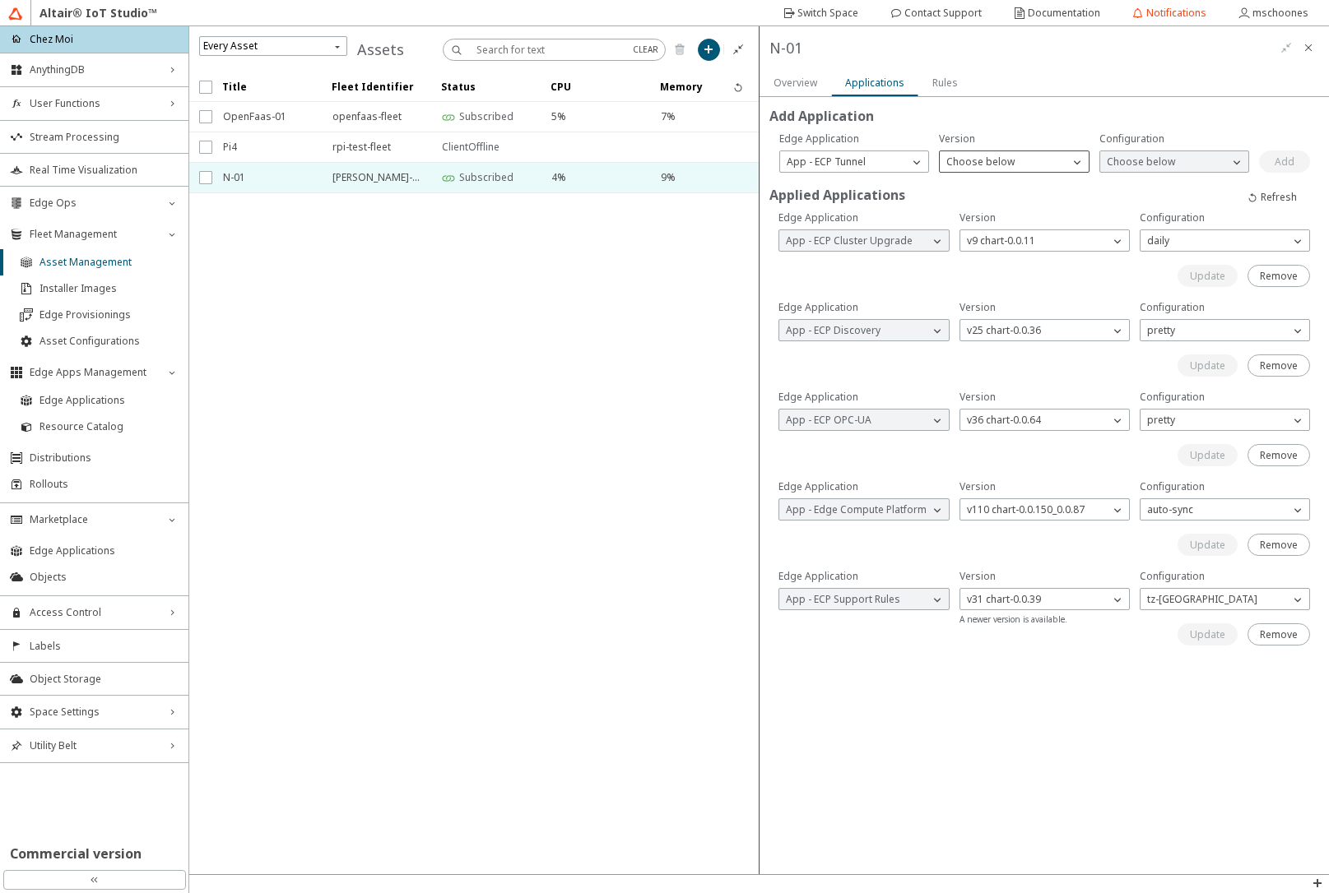
click at [976, 167] on p "Choose below" at bounding box center [979, 162] width 81 height 14
drag, startPoint x: 977, startPoint y: 184, endPoint x: 1143, endPoint y: 163, distance: 166.7
click at [984, 184] on span "v1 chart-0.3.1" at bounding box center [977, 185] width 63 height 14
click at [1143, 162] on p "Choose below" at bounding box center [1140, 162] width 81 height 14
click at [1143, 180] on p "defaults" at bounding box center [1174, 185] width 149 height 14
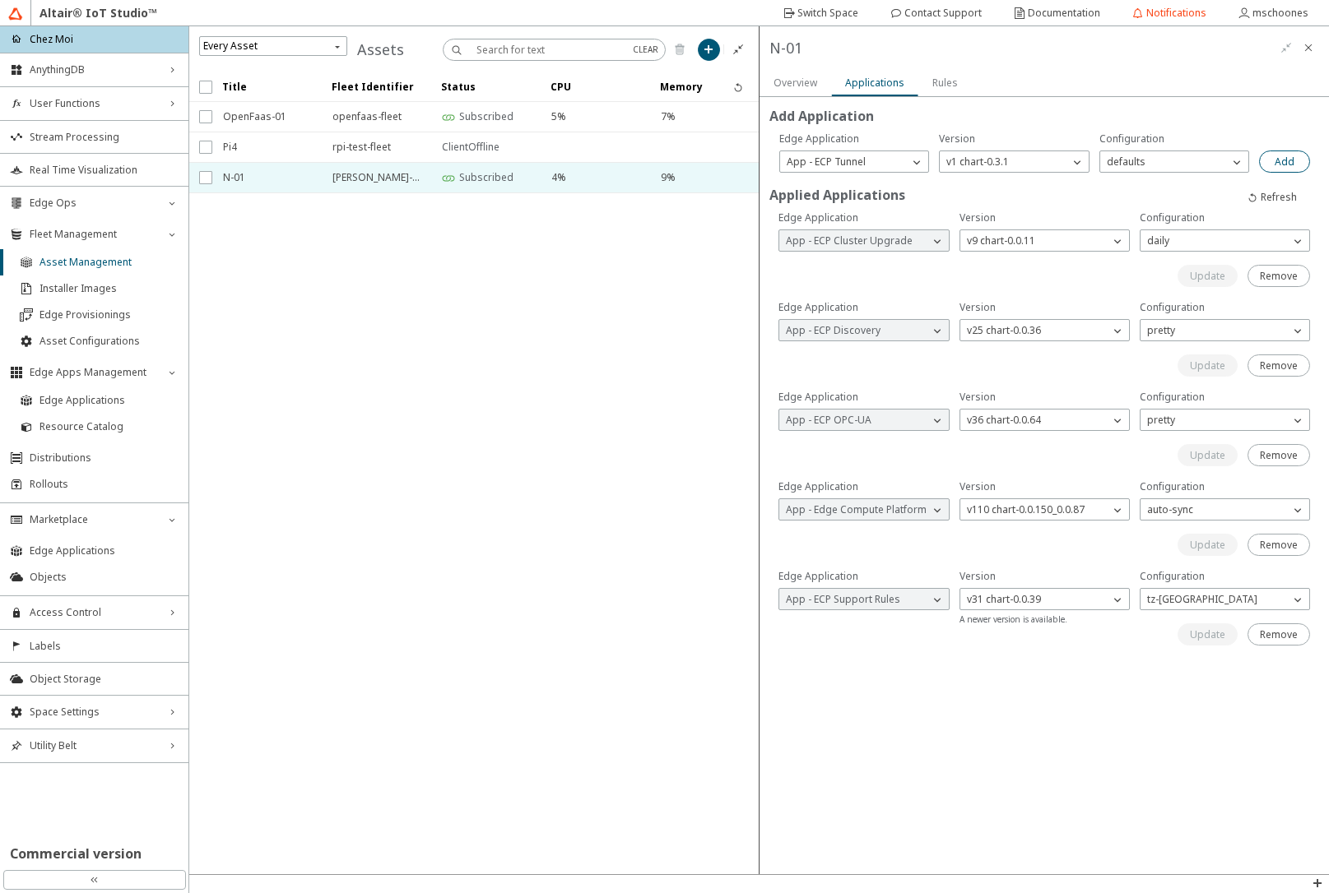
click at [0, 0] on slot "Add" at bounding box center [0, 0] width 0 height 0
click at [670, 354] on iron-scroll-threshold "Title Fleet Identifier Status CPU Memory" at bounding box center [474, 473] width 570 height 802
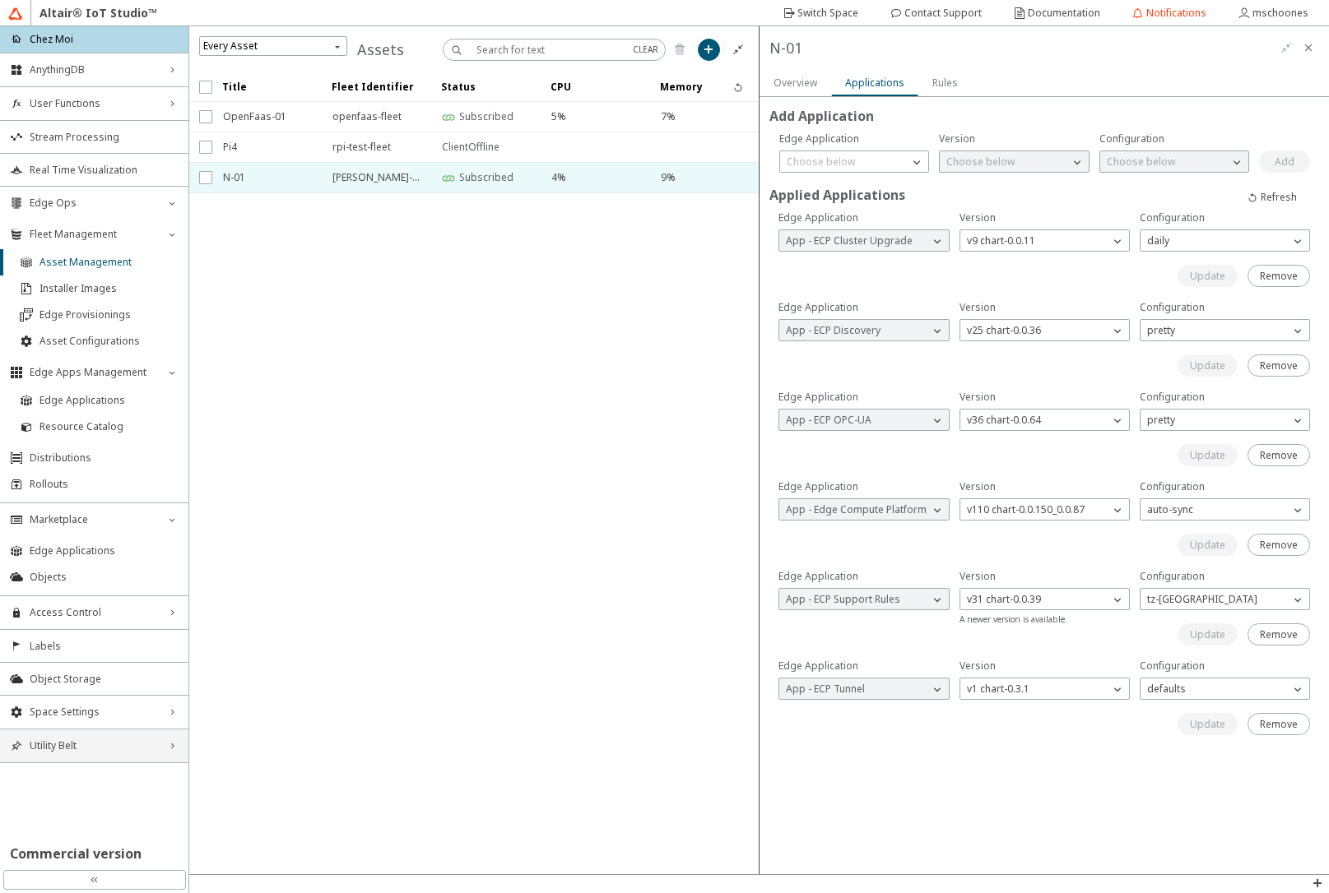
click at [128, 758] on div "Utility Belt right_chevron" at bounding box center [94, 746] width 188 height 33
click at [95, 823] on span "API Inspector" at bounding box center [104, 829] width 149 height 13
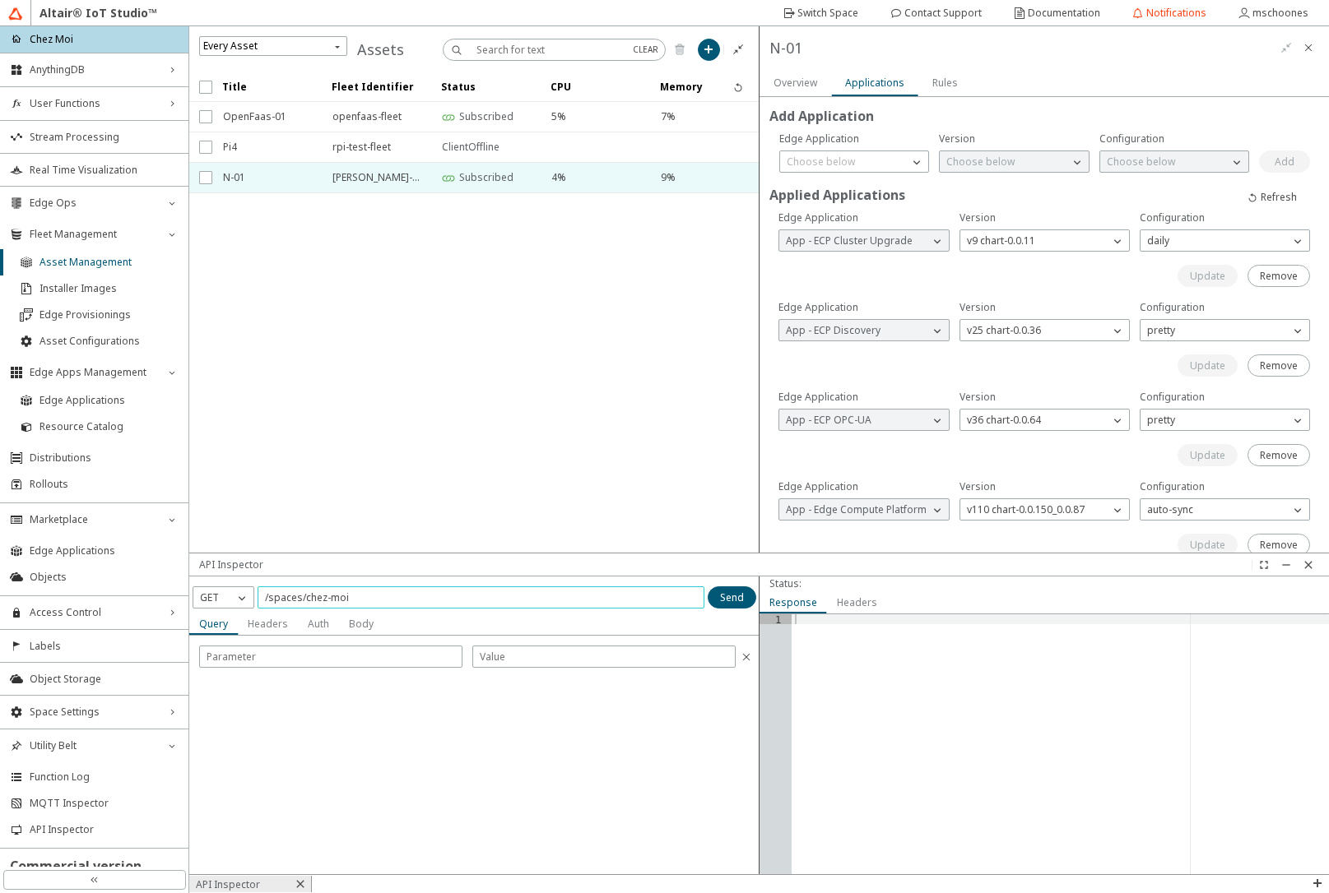
click at [387, 594] on input "/spaces/chez-moi" at bounding box center [481, 598] width 432 height 14
paste input "01JFG5FB5H0YJMXTJDWA2Y8DCJ"
type input "/spaces/chez-moi/clusters/01JFG5FB5H0YJMXTJDWA2Y8DCJ/tunnel"
click at [224, 598] on p "GET" at bounding box center [209, 598] width 32 height 14
drag, startPoint x: 213, startPoint y: 650, endPoint x: 429, endPoint y: 692, distance: 219.6
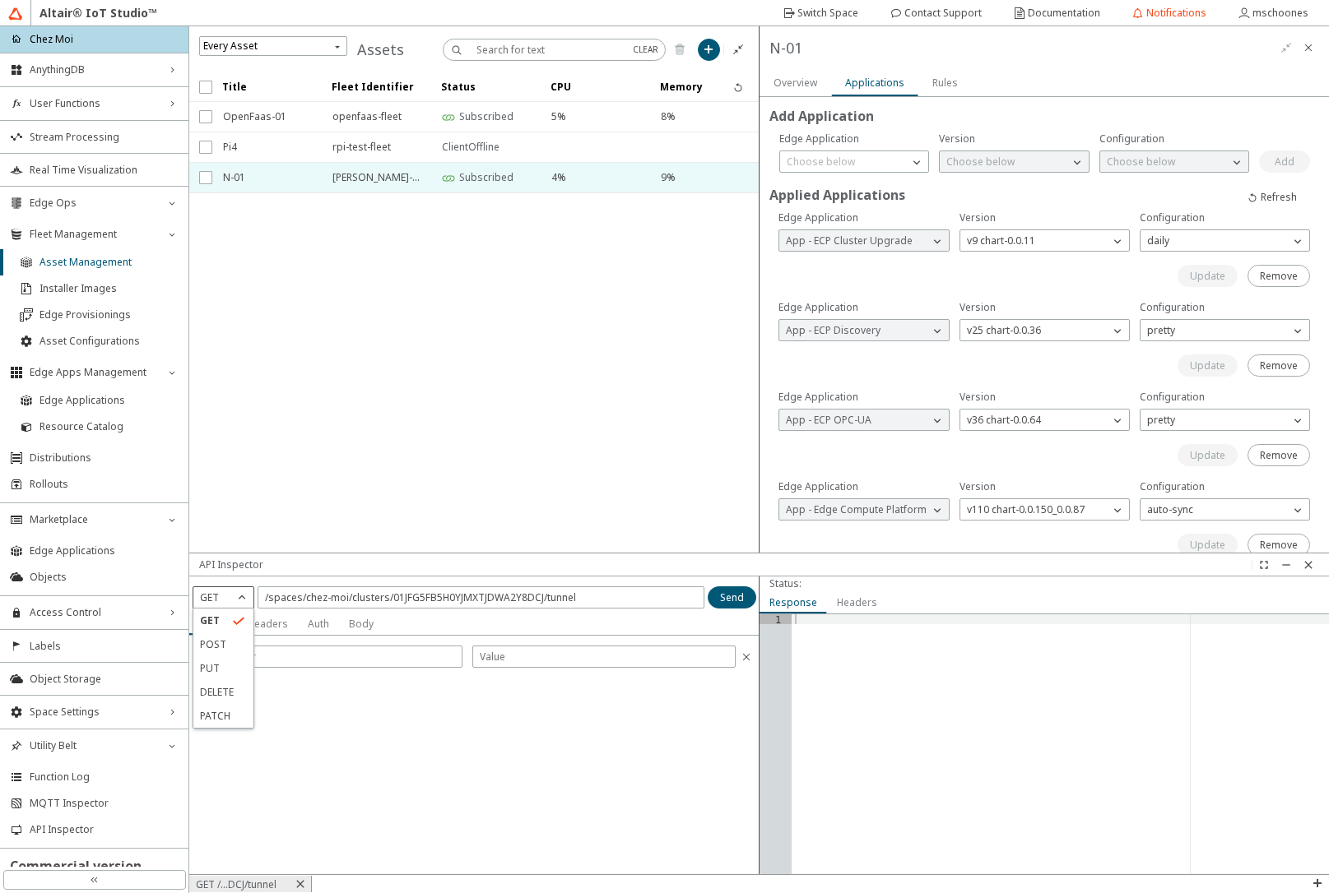
click at [217, 652] on div "POST" at bounding box center [223, 645] width 60 height 24
click at [0, 0] on slot "Send" at bounding box center [0, 0] width 0 height 0
click at [220, 601] on p "POST" at bounding box center [212, 598] width 39 height 14
click at [213, 624] on span "GET" at bounding box center [209, 621] width 19 height 14
click at [0, 0] on slot "Send" at bounding box center [0, 0] width 0 height 0
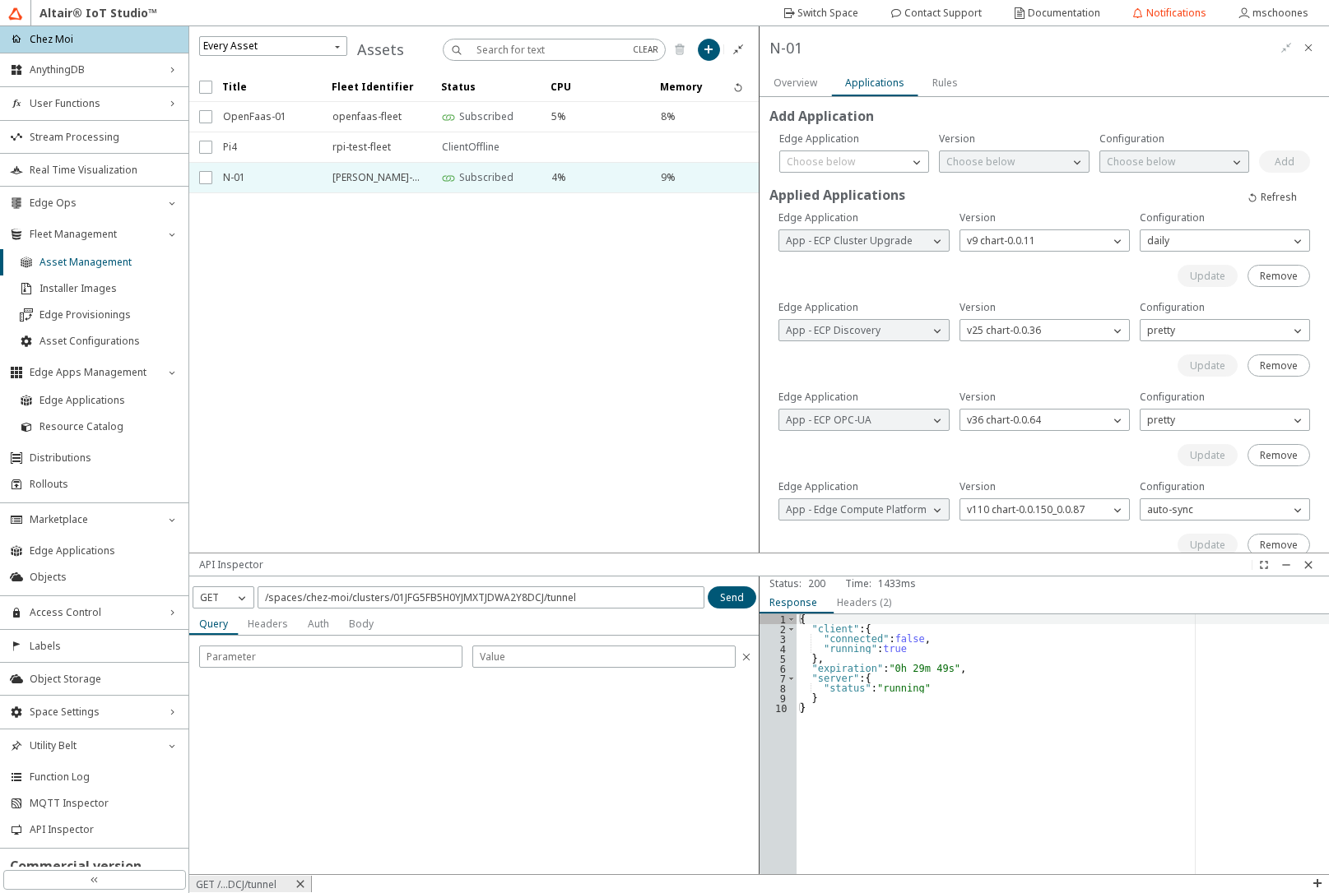
click at [0, 0] on slot "Overview" at bounding box center [0, 0] width 0 height 0
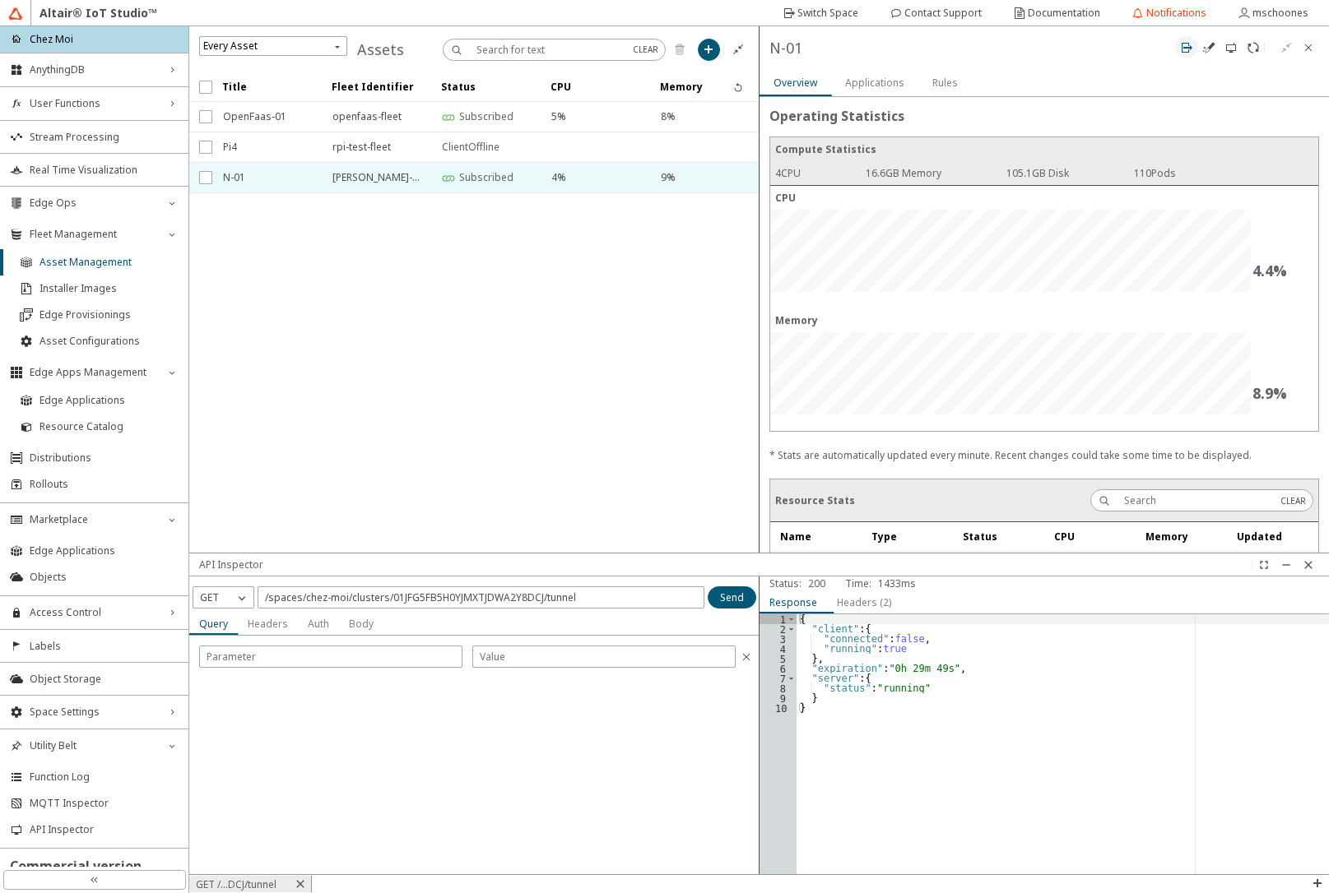
click at [1185, 44] on iron-icon at bounding box center [1186, 47] width 13 height 13
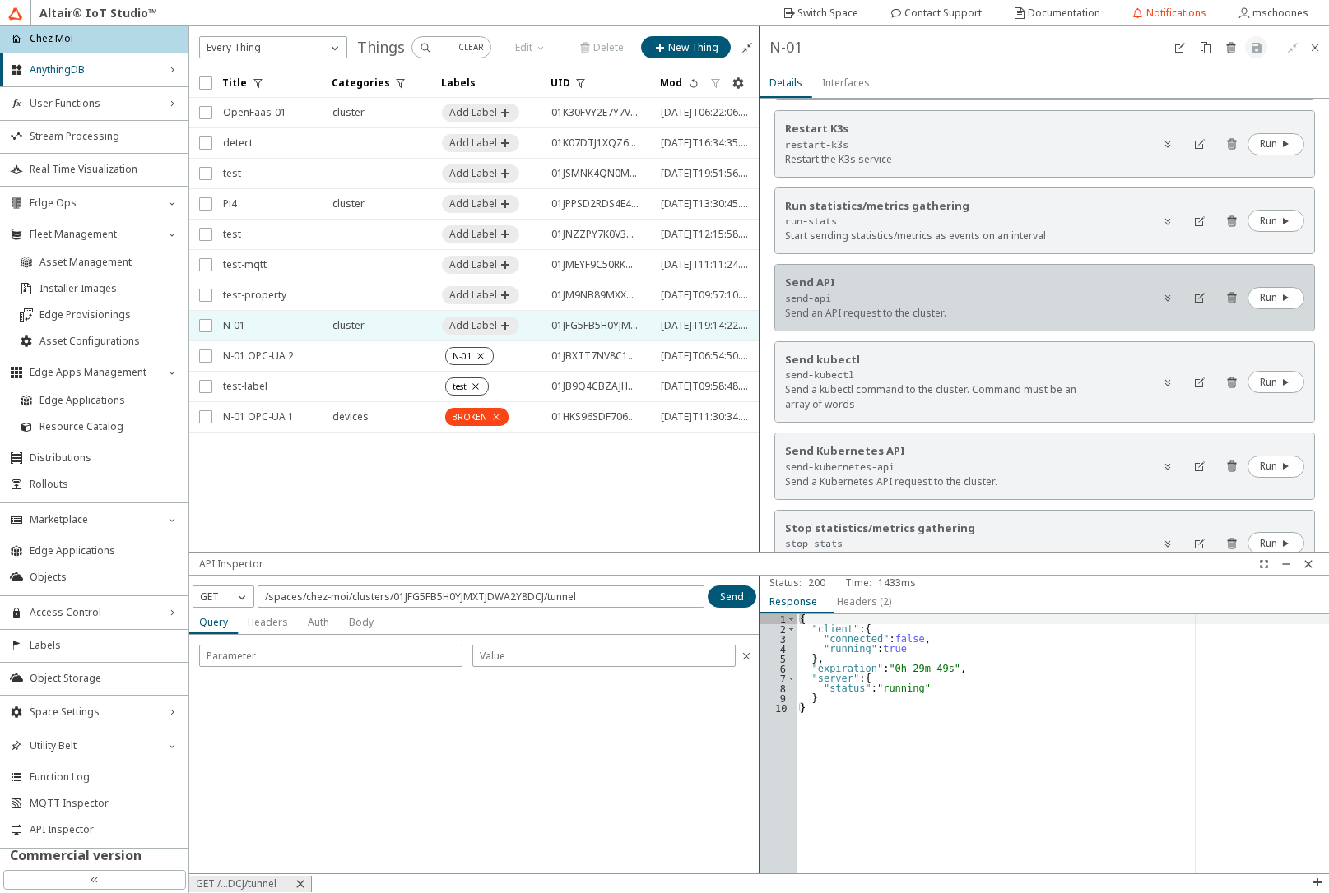
scroll to position [987, 0]
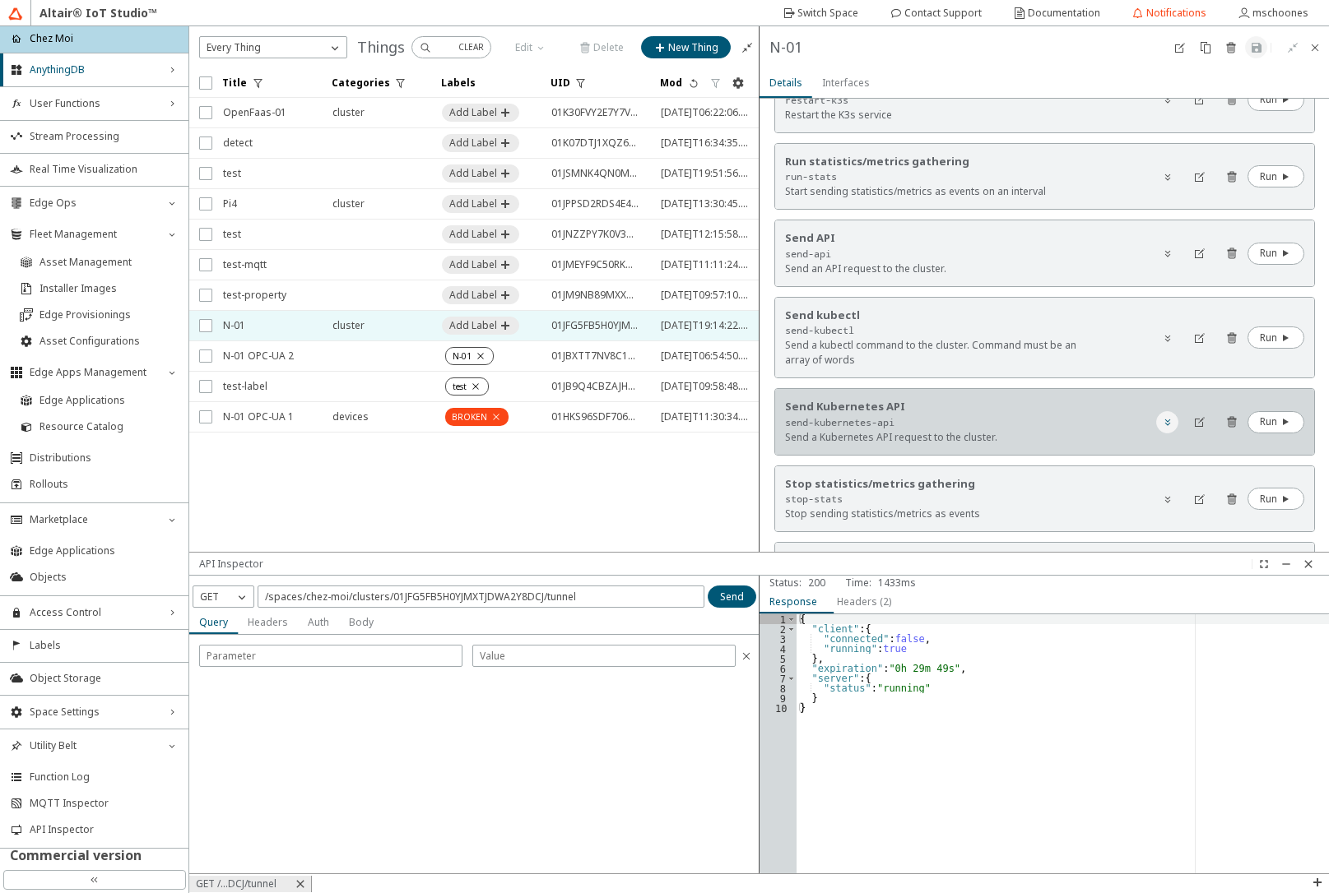
click at [1161, 424] on iron-icon at bounding box center [1167, 421] width 13 height 13
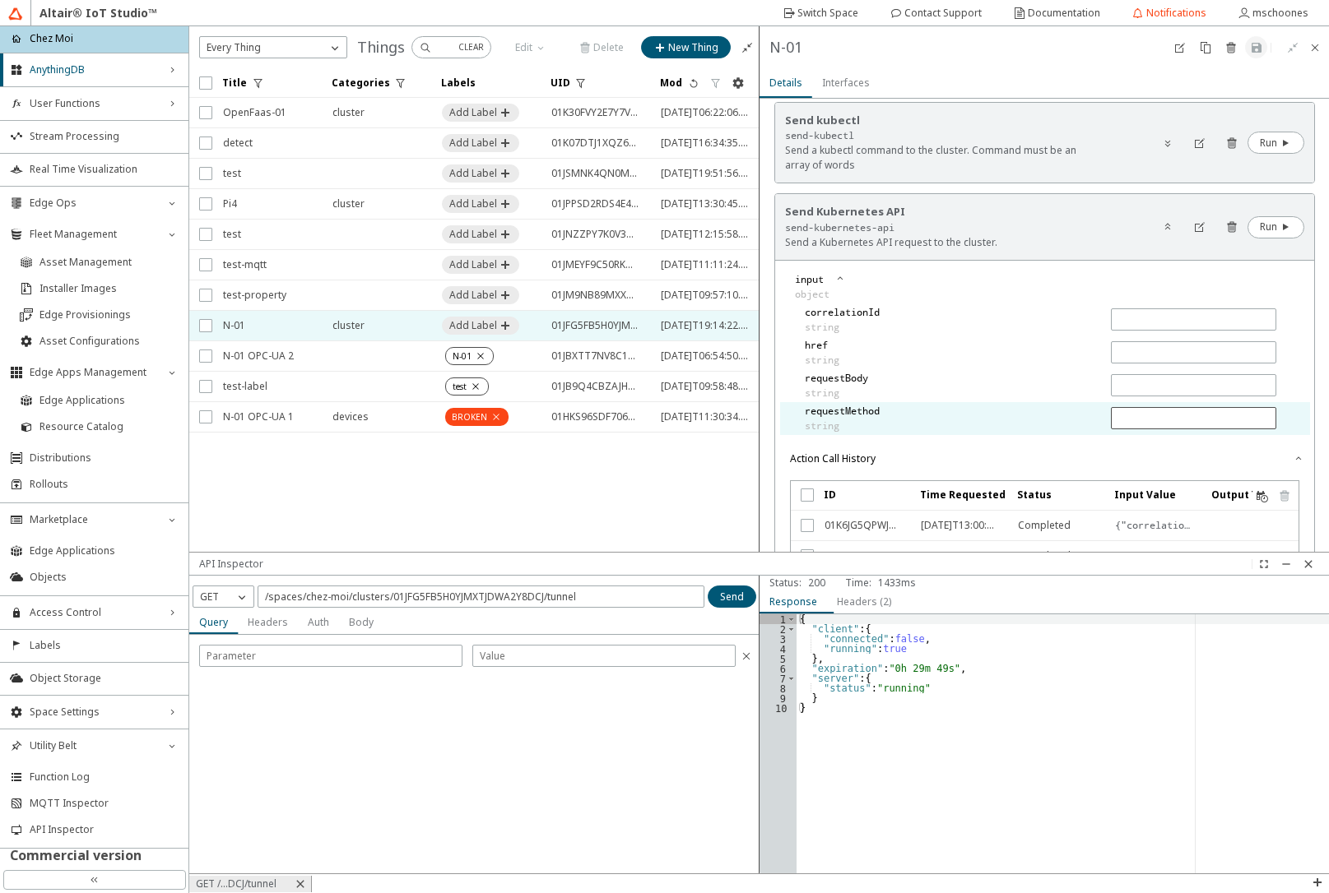
scroll to position [1185, 0]
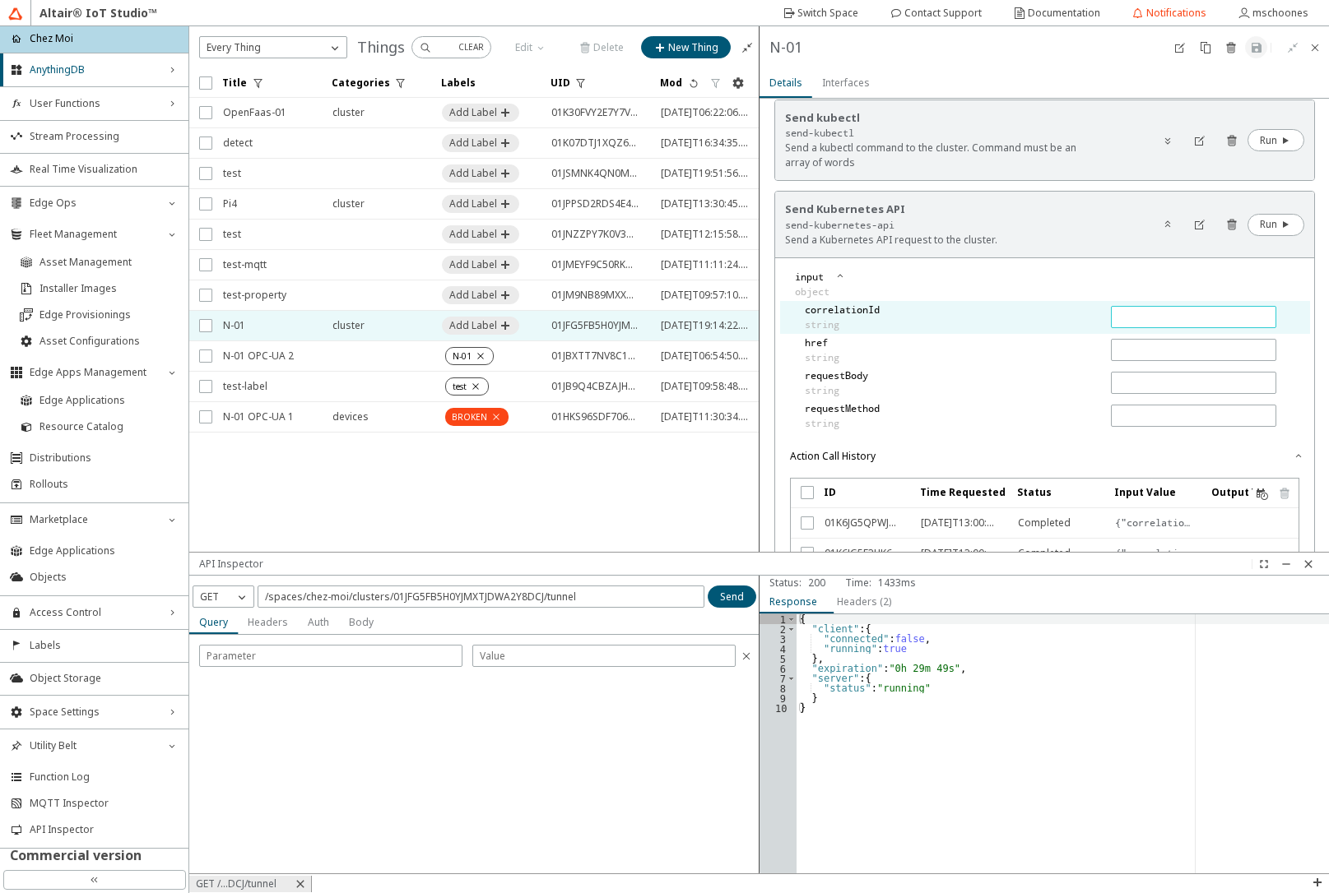
click at [1118, 318] on input "text" at bounding box center [1193, 317] width 151 height 14
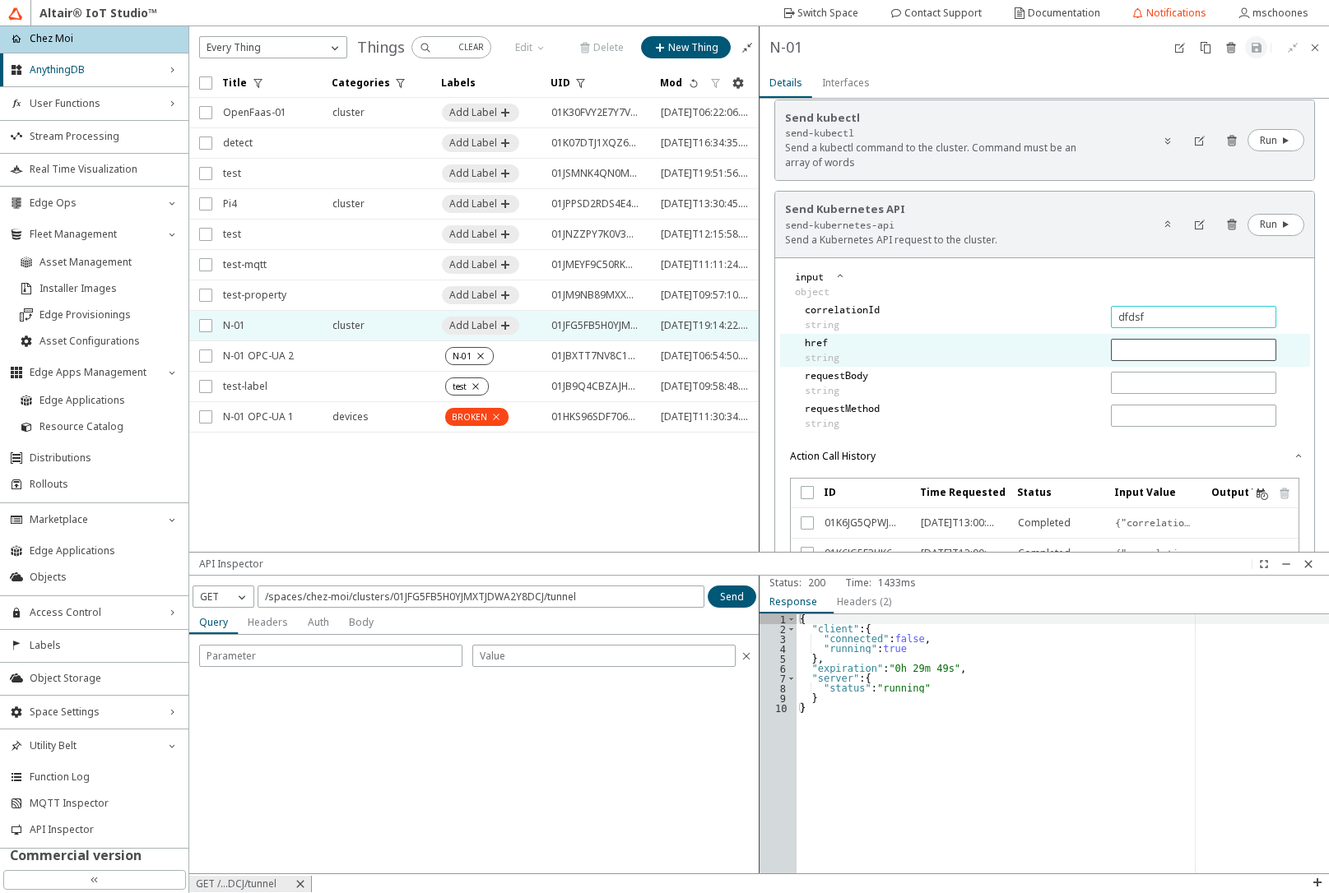
type input "dfdsf"
click at [1132, 351] on input "text" at bounding box center [1193, 350] width 151 height 14
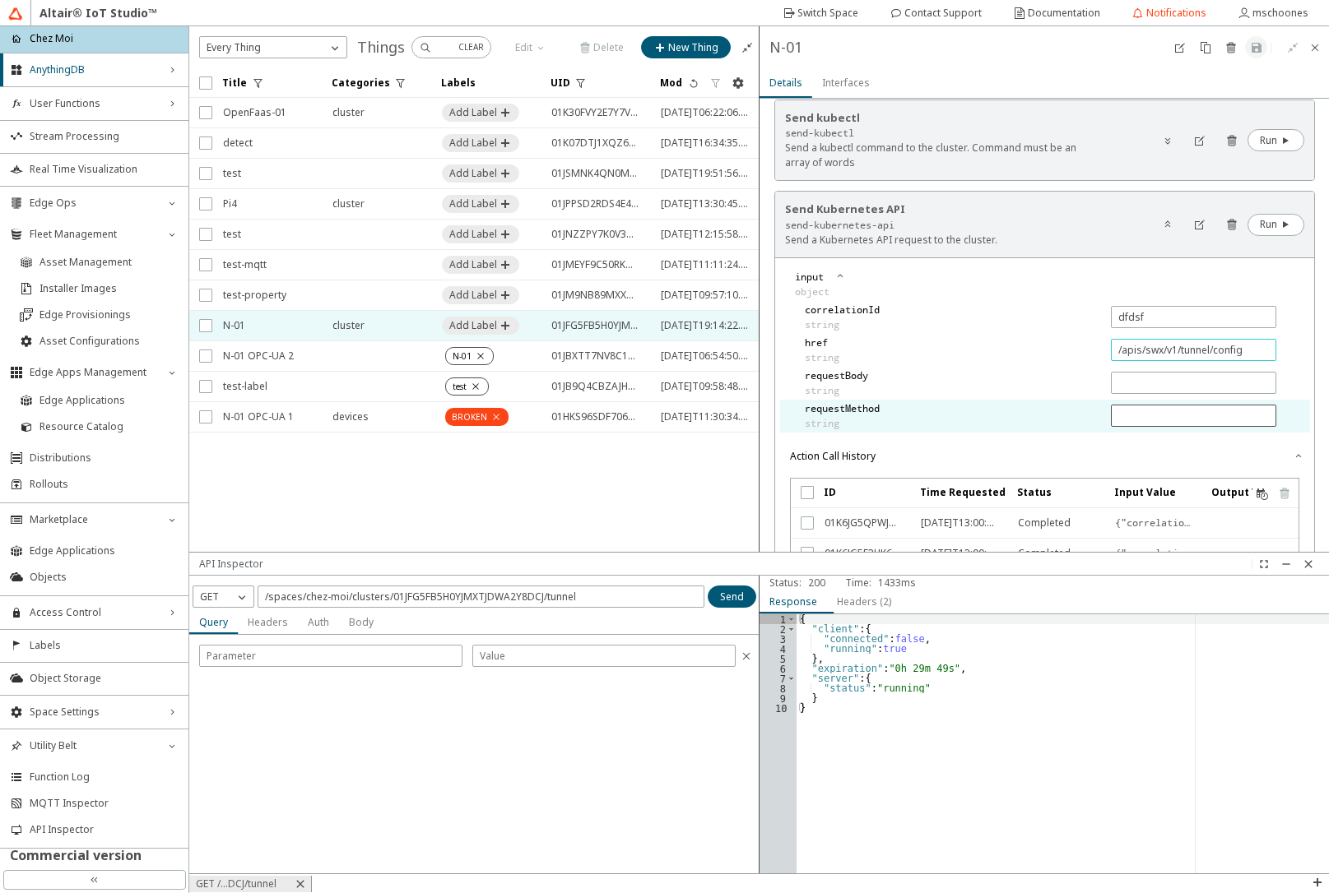
type input "/apis/swx/v1/tunnel/config"
click at [1153, 416] on input "text" at bounding box center [1193, 416] width 151 height 14
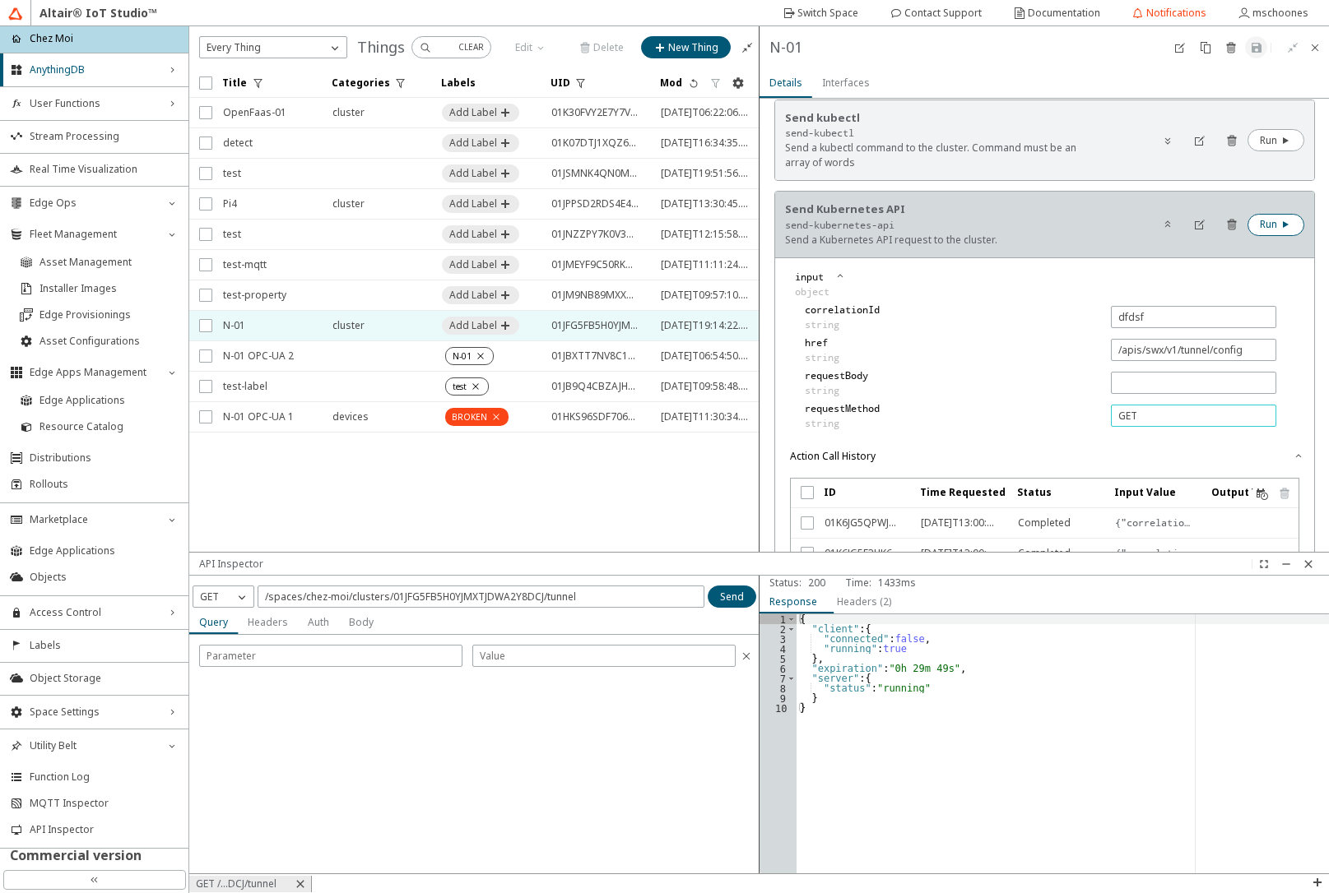
type input "GET"
click at [1277, 230] on iron-icon at bounding box center [1284, 224] width 15 height 13
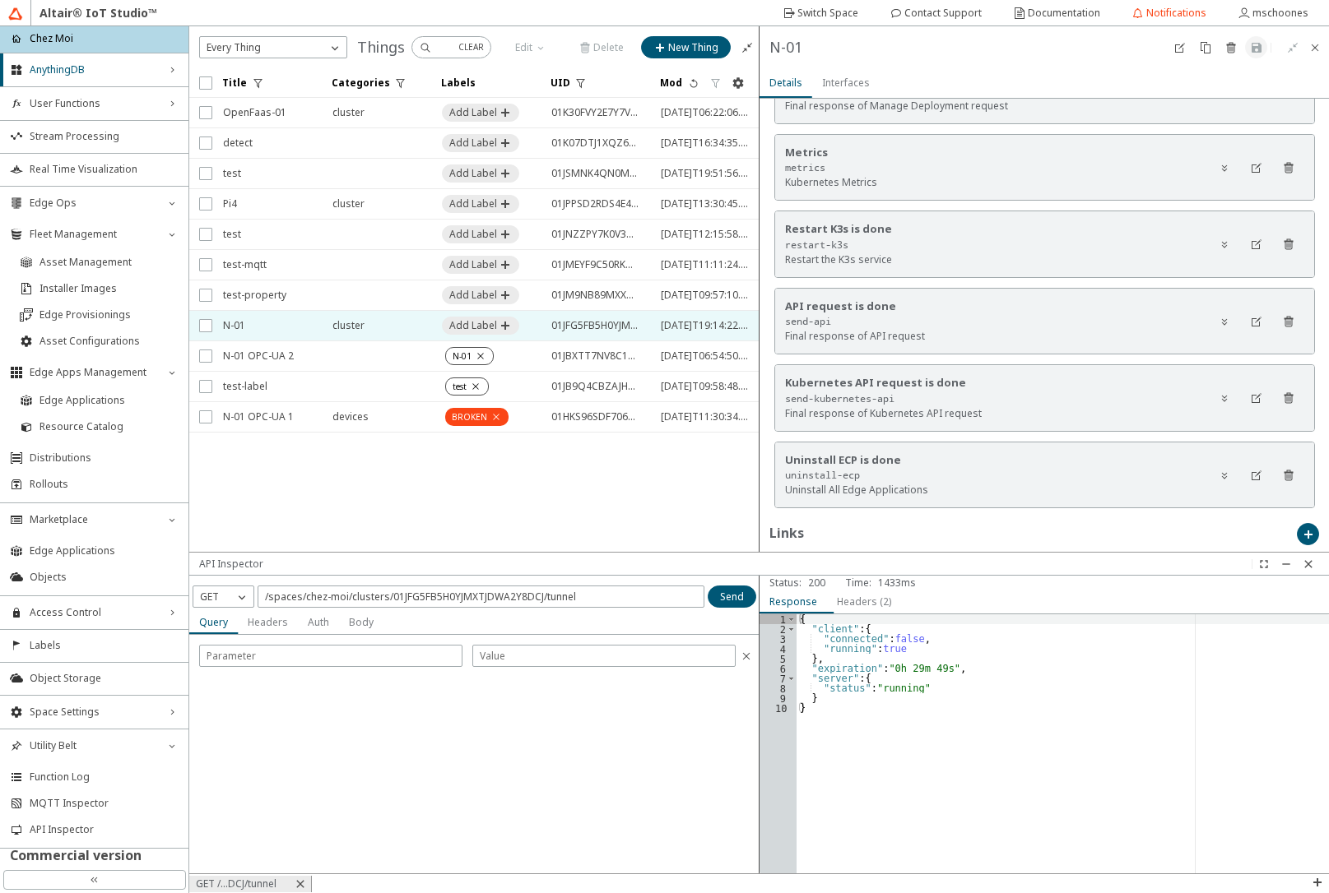
scroll to position [2369, 0]
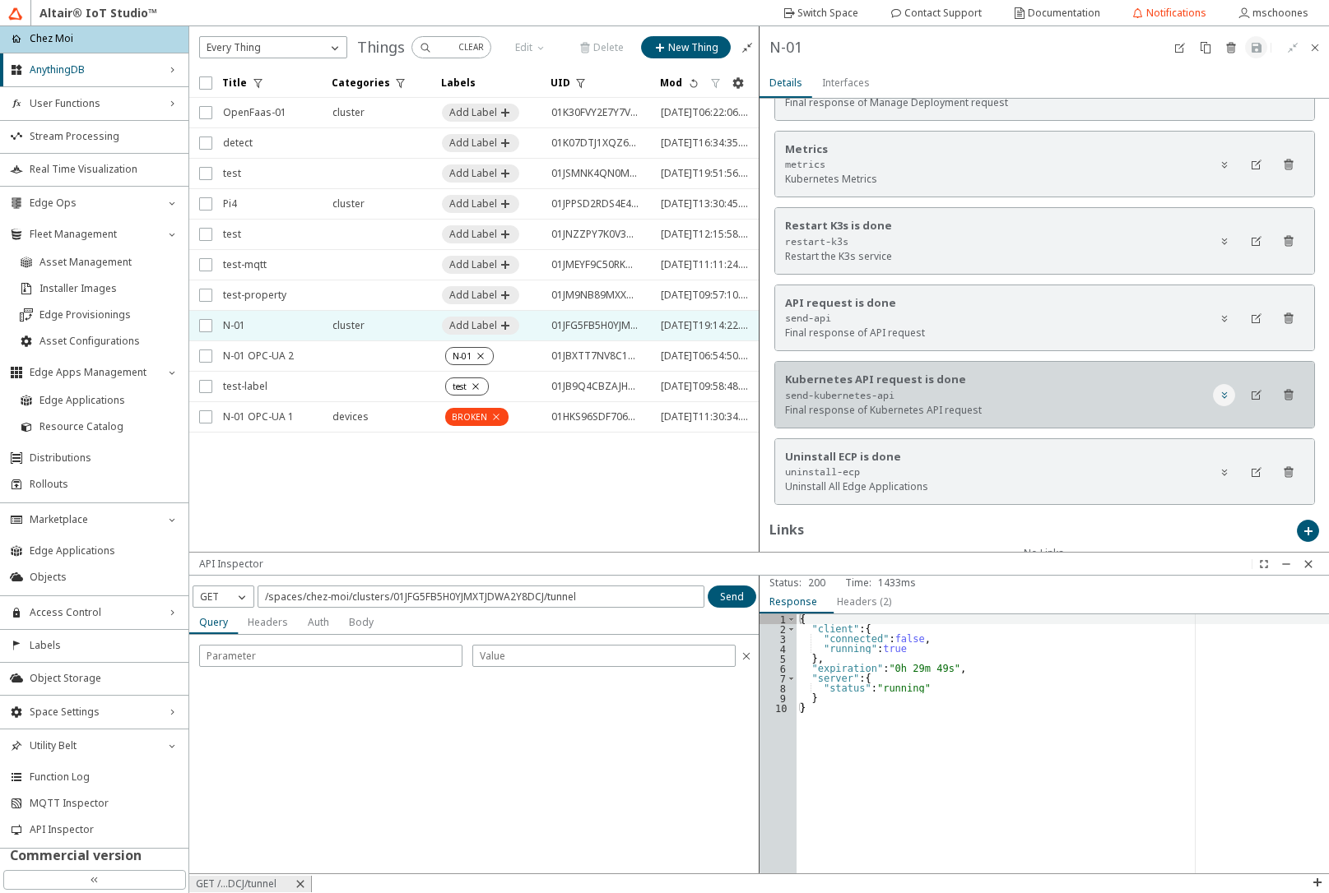
click at [1217, 396] on iron-icon at bounding box center [1223, 394] width 13 height 13
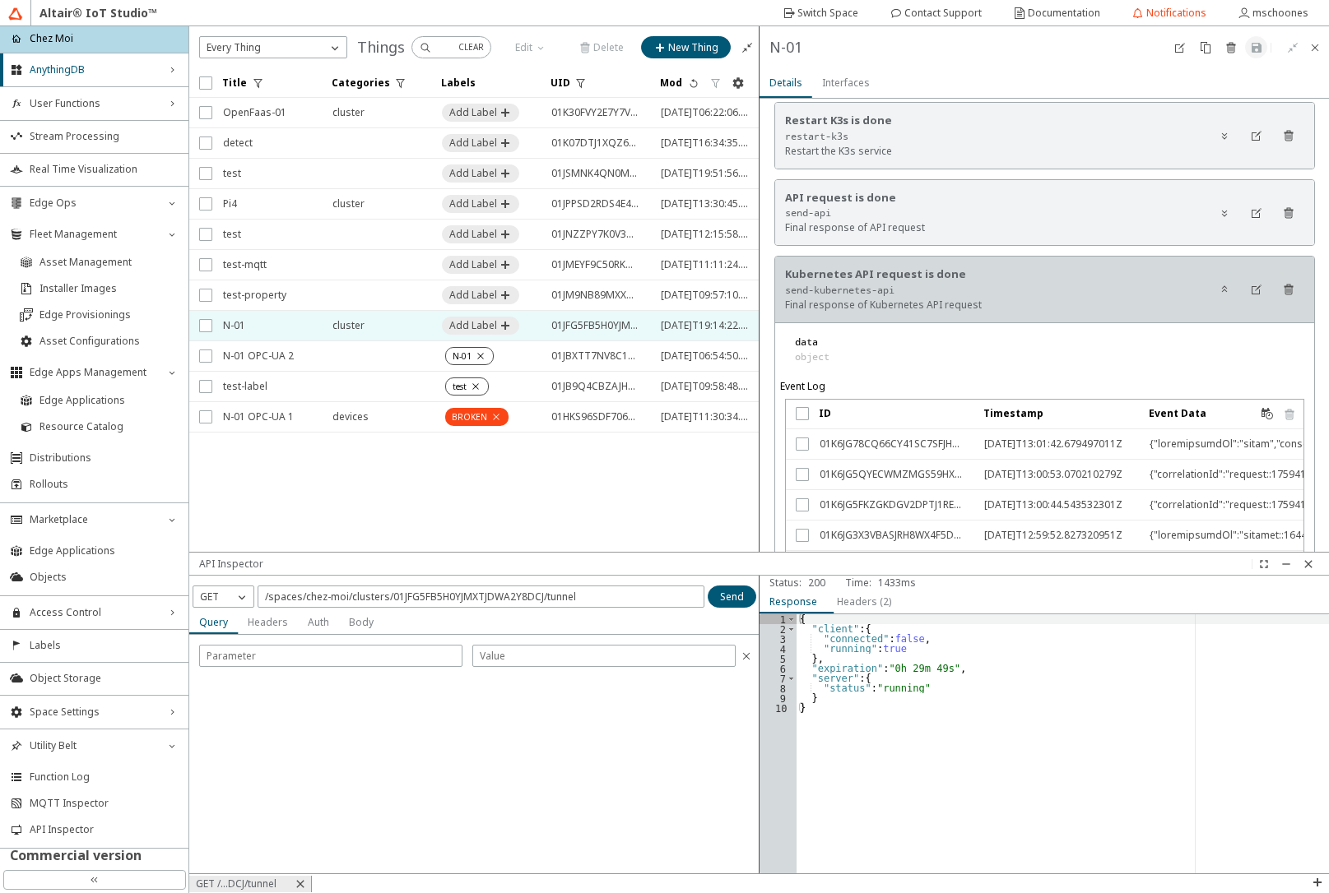
scroll to position [2665, 0]
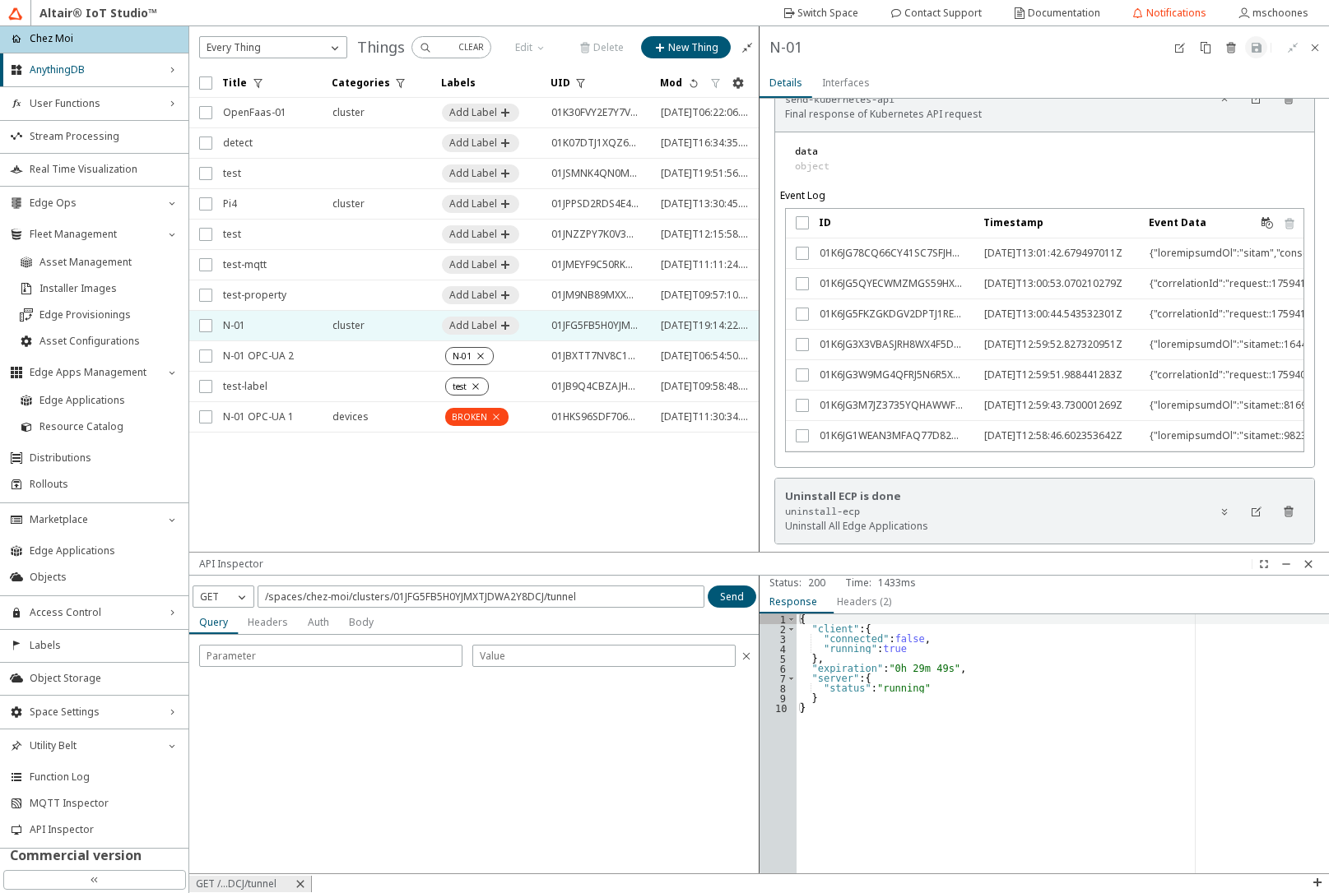
click at [1174, 258] on div at bounding box center [1221, 254] width 144 height 30
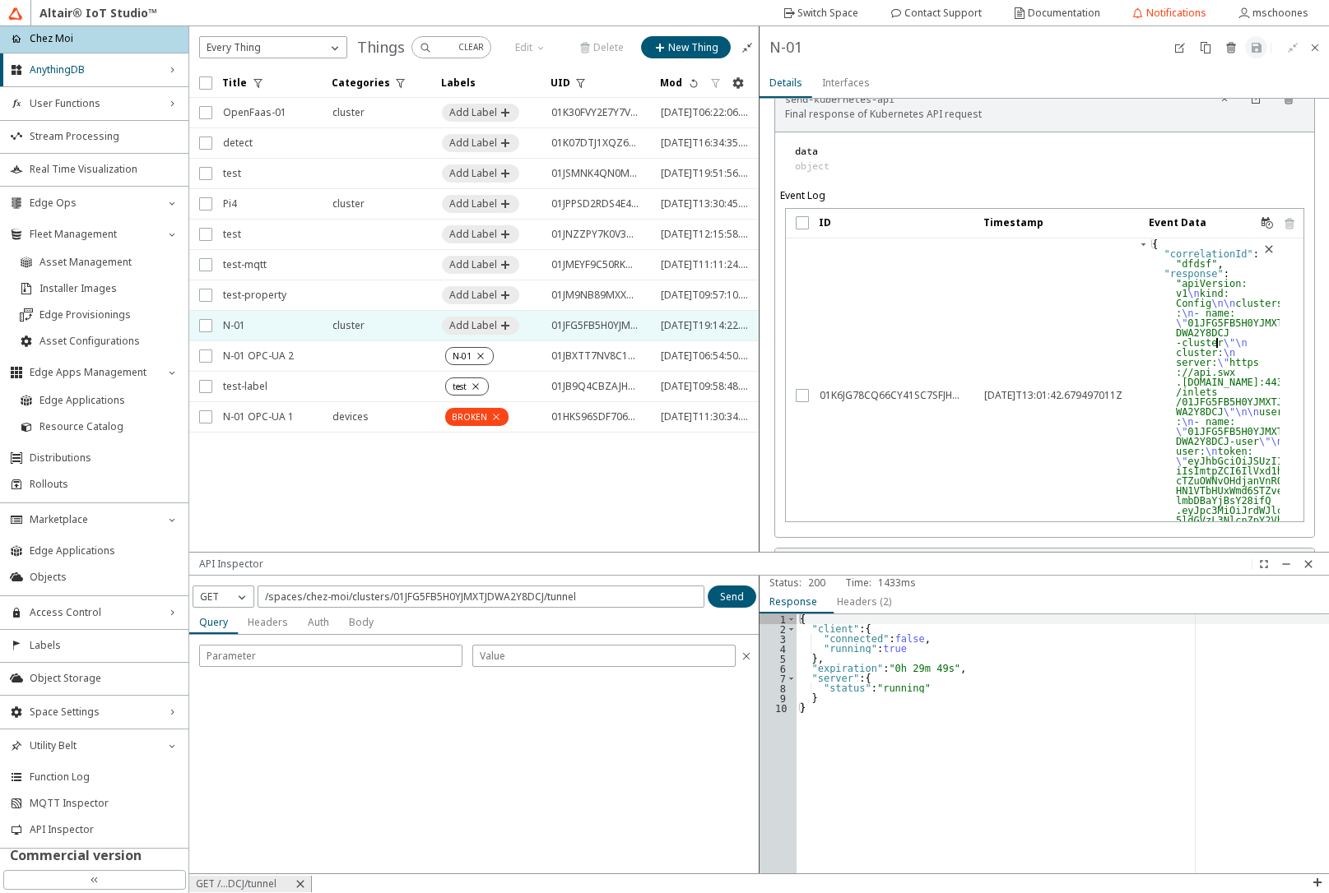
click at [1200, 344] on div "{ "correlationId" : "dfdsf" , "response" : "apiVersion: v1 \n kind: Config \n\n…" at bounding box center [1214, 821] width 132 height 1165
type textarea ""statusMessage": "Command executed successfully" }"
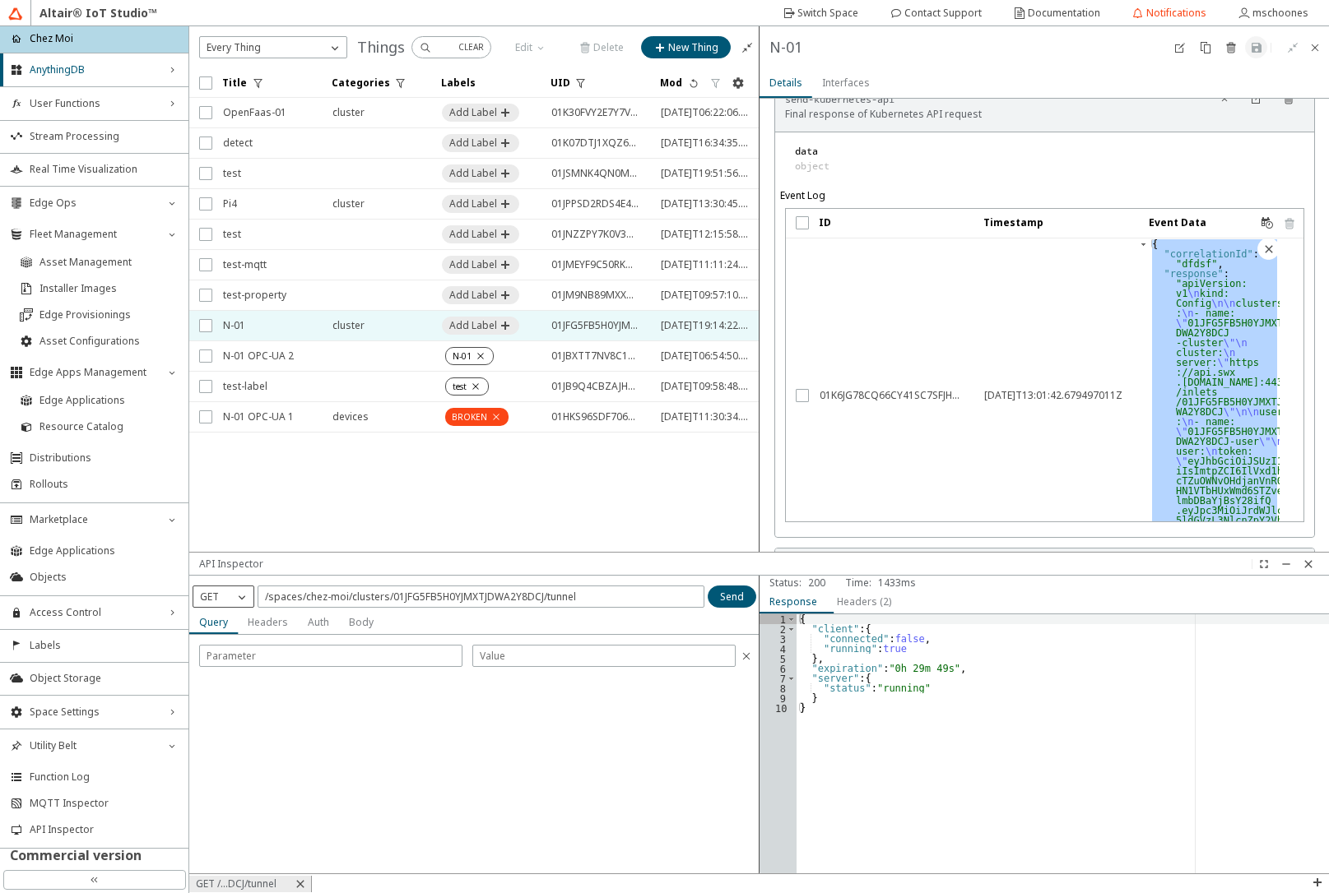
click at [220, 600] on p "GET" at bounding box center [209, 597] width 32 height 15
click at [229, 693] on span "DELETE" at bounding box center [217, 694] width 34 height 14
click at [749, 596] on paper-button "Send" at bounding box center [731, 597] width 49 height 22
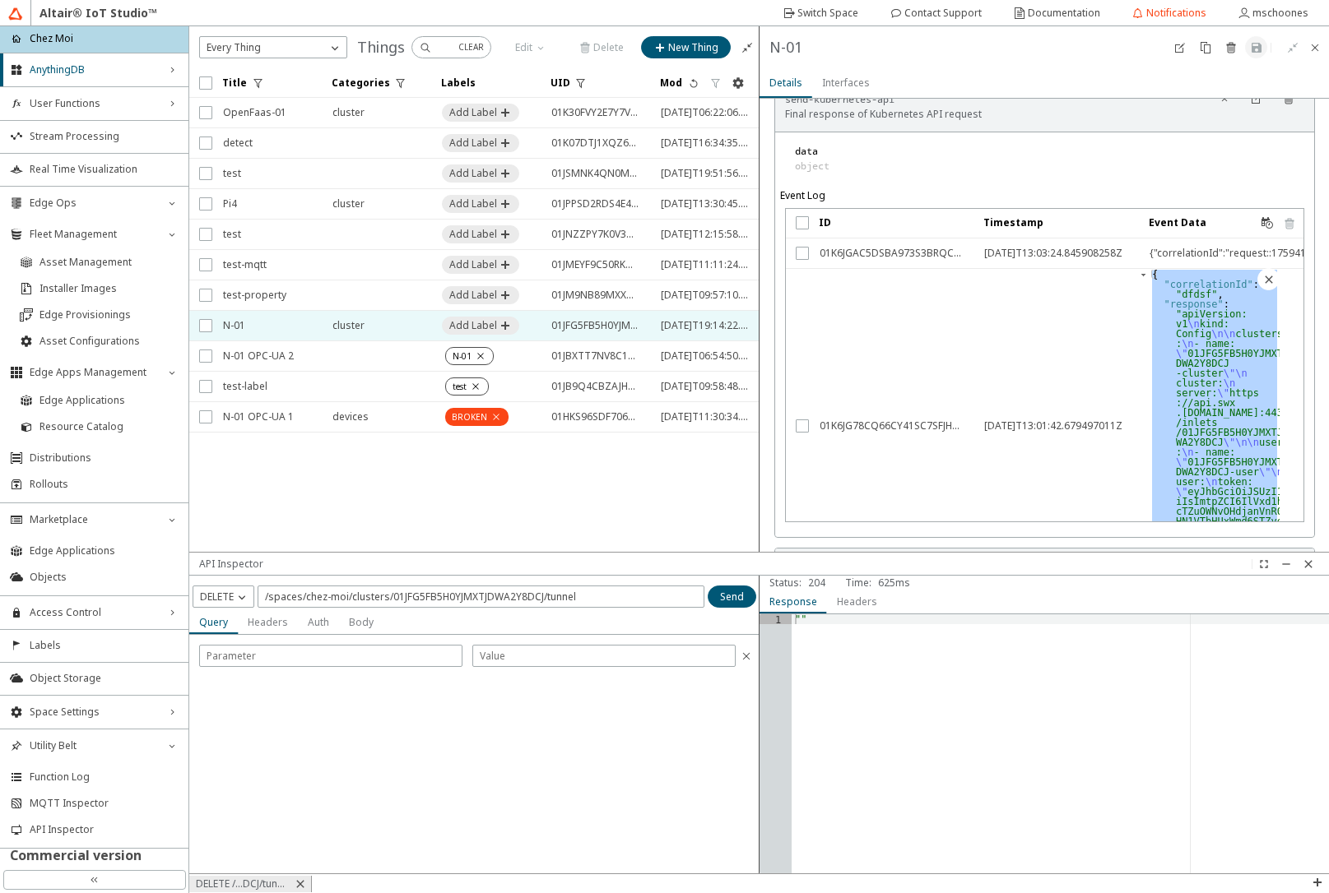
click at [1194, 253] on div "{"correlationId":"request::1759410204560","response":"","statusCode":204,"statu…" at bounding box center [1221, 254] width 144 height 30
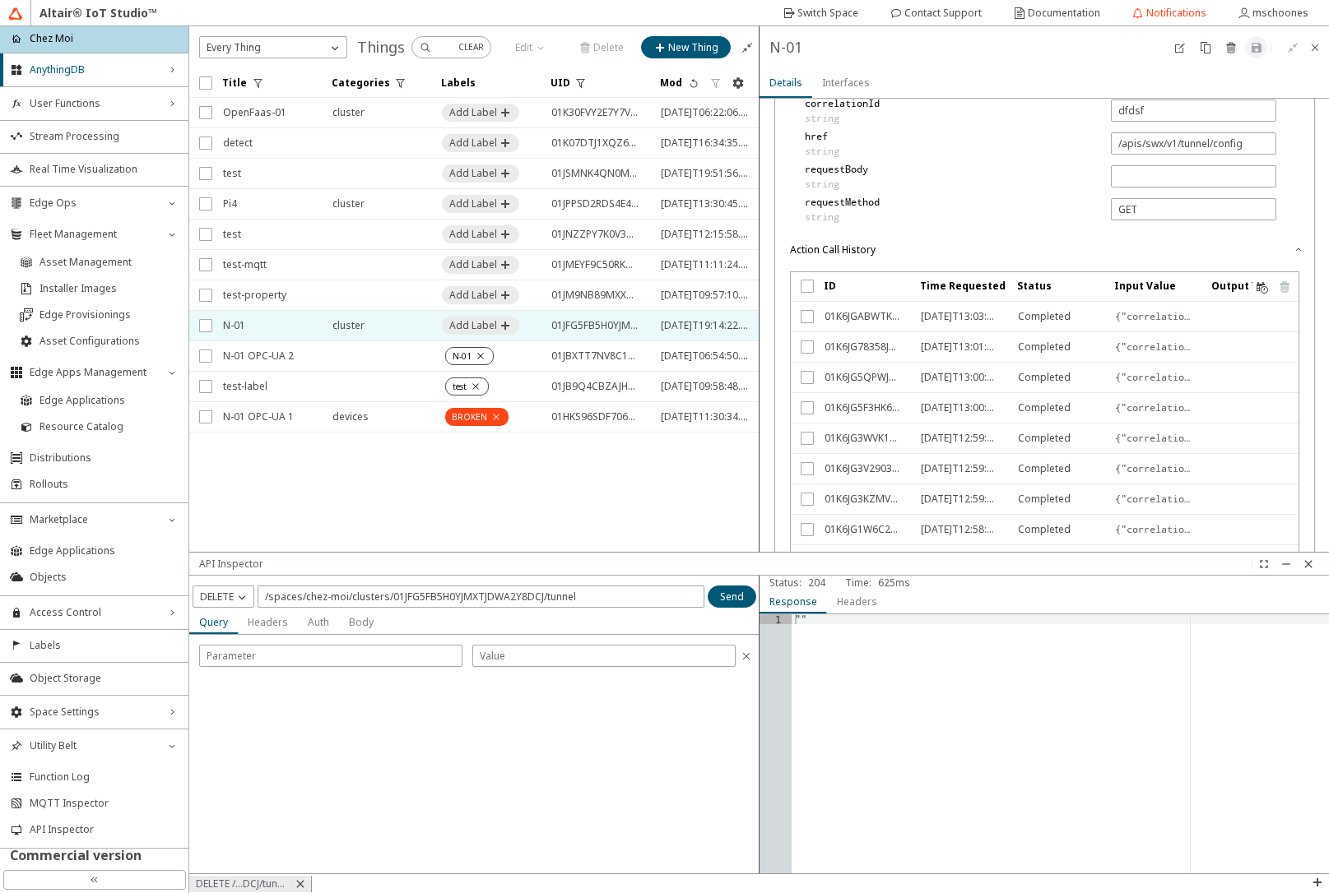
scroll to position [1382, 0]
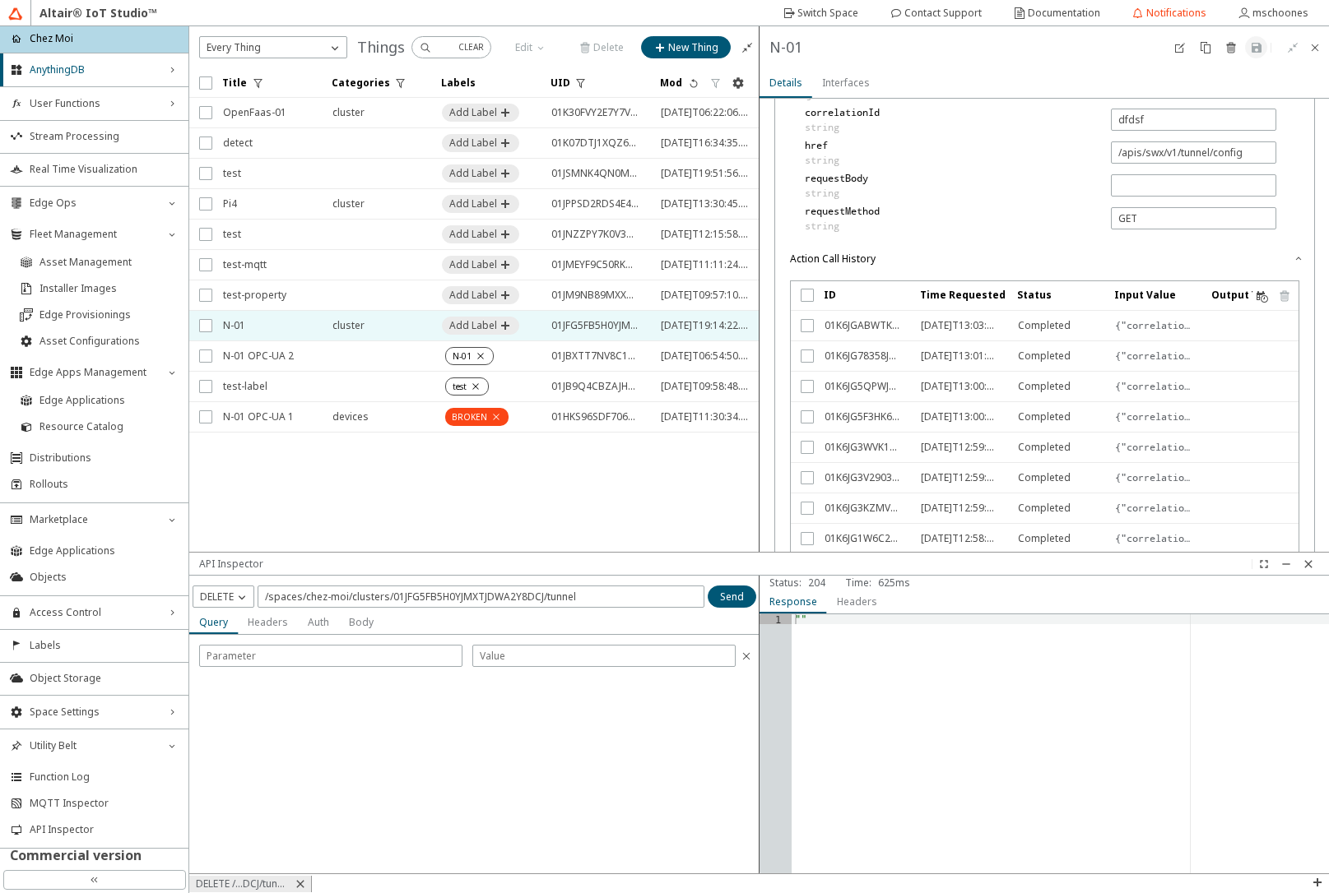
click at [0, 0] on slot "{"correlationId":"request::1759410204560","href":"/apis/swx/v1/tunnel/client","…" at bounding box center [0, 0] width 0 height 0
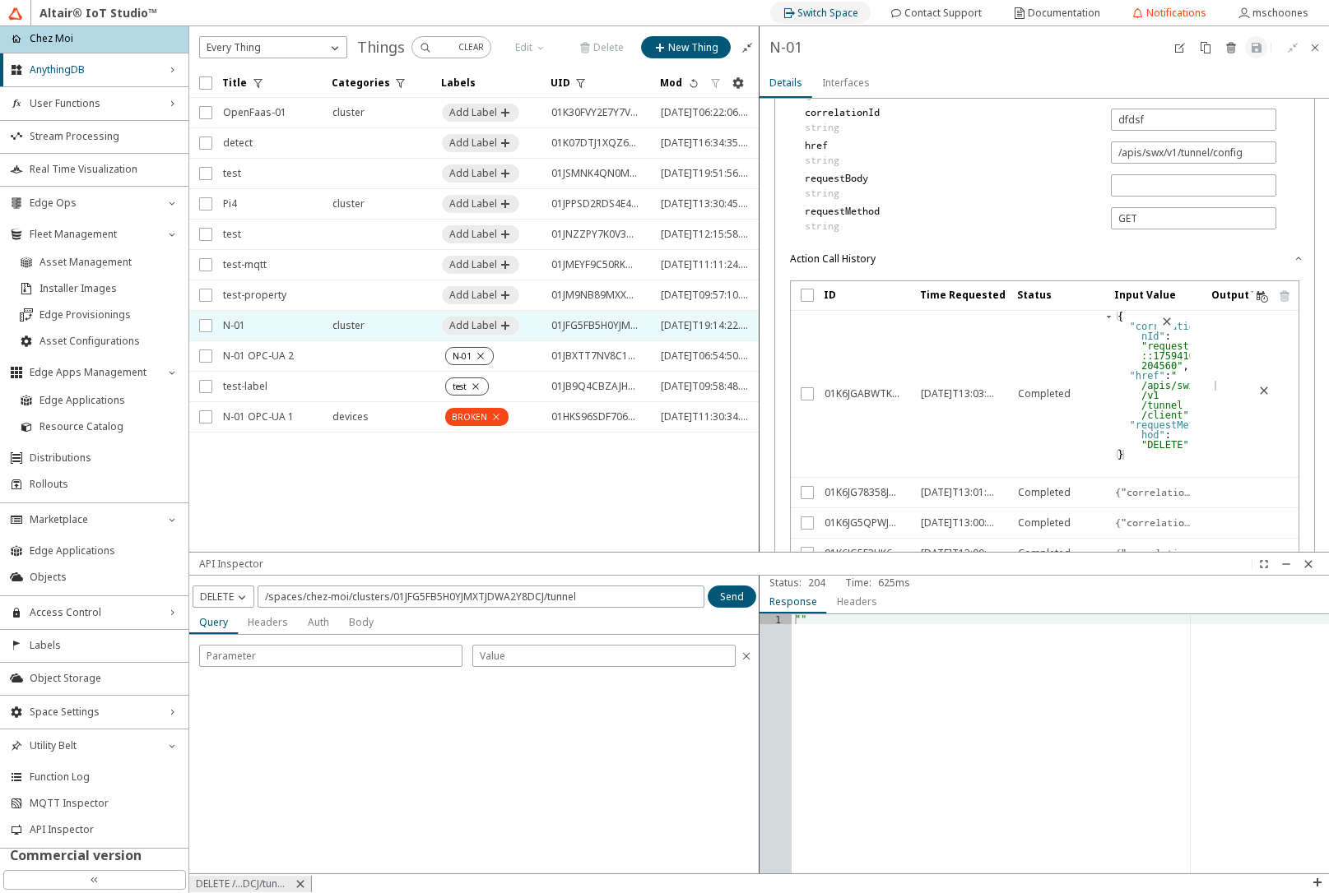
click at [0, 0] on slot "Switch Space" at bounding box center [0, 0] width 0 height 0
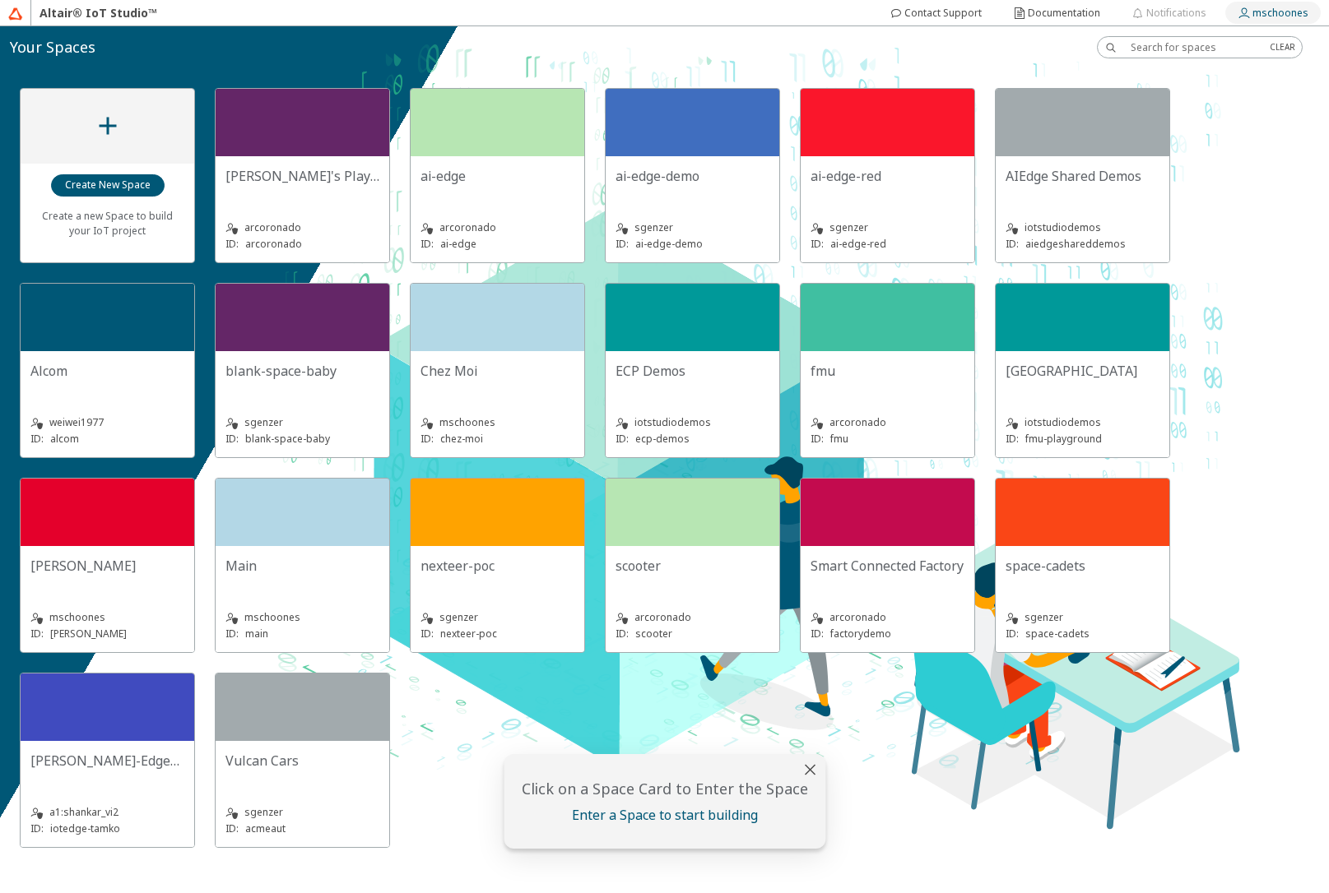
click at [0, 0] on slot "mschoones" at bounding box center [0, 0] width 0 height 0
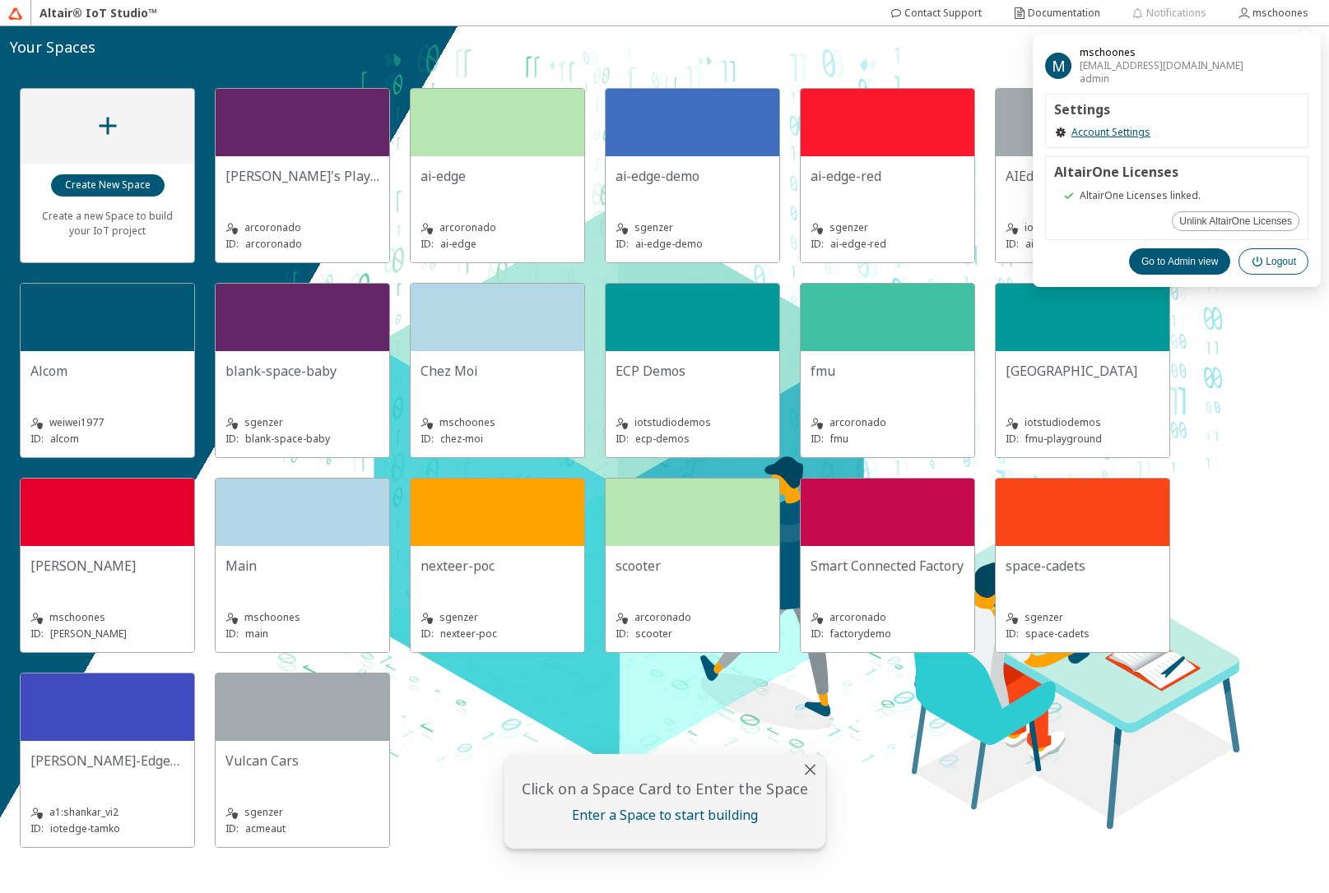
click at [0, 0] on slot "Logout" at bounding box center [0, 0] width 0 height 0
